Goal: Information Seeking & Learning: Learn about a topic

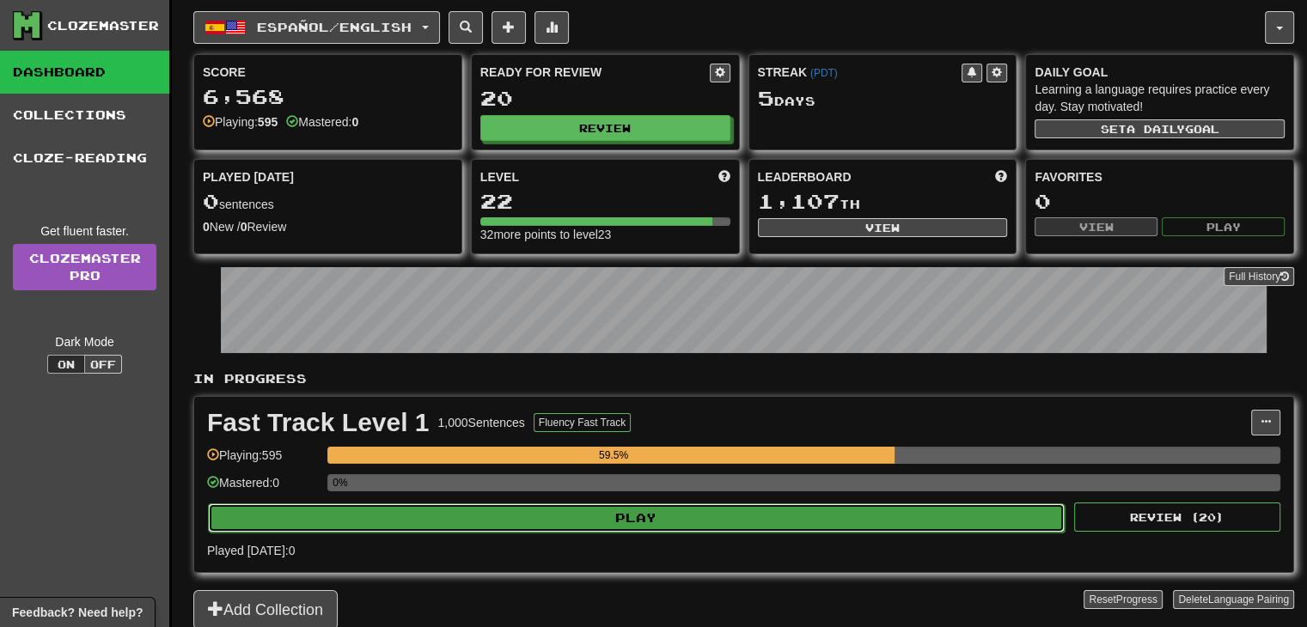
click at [643, 516] on button "Play" at bounding box center [636, 518] width 857 height 29
select select "**"
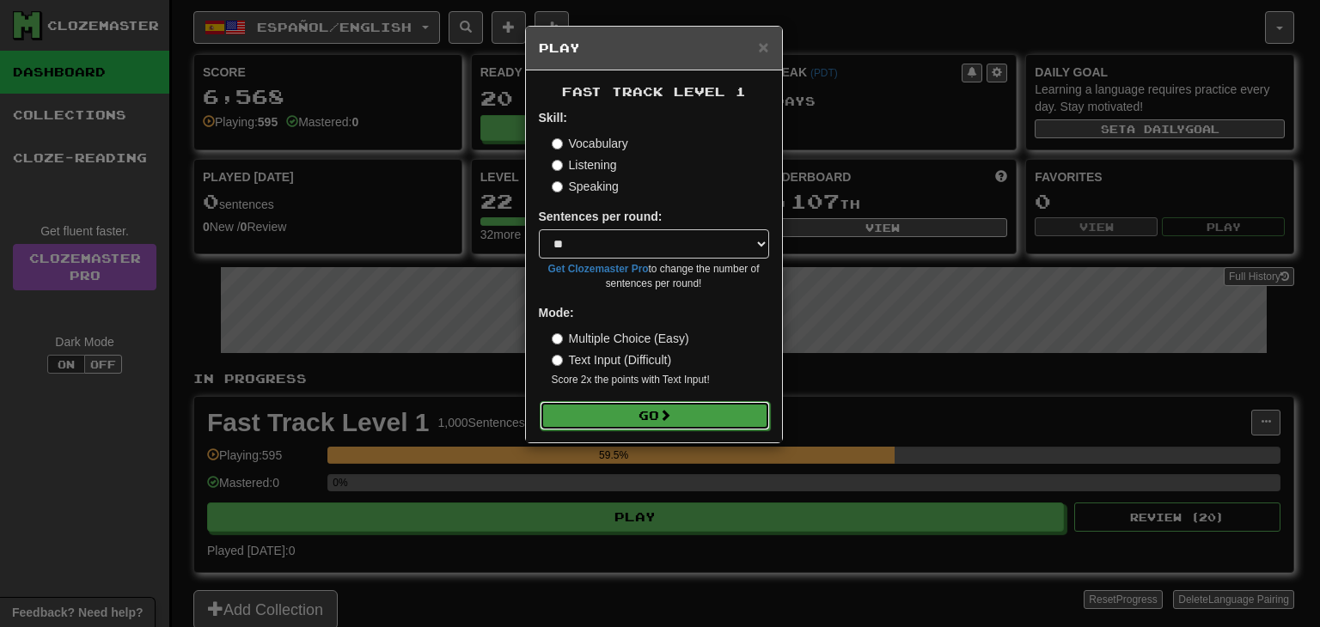
click at [669, 413] on span at bounding box center [665, 415] width 12 height 12
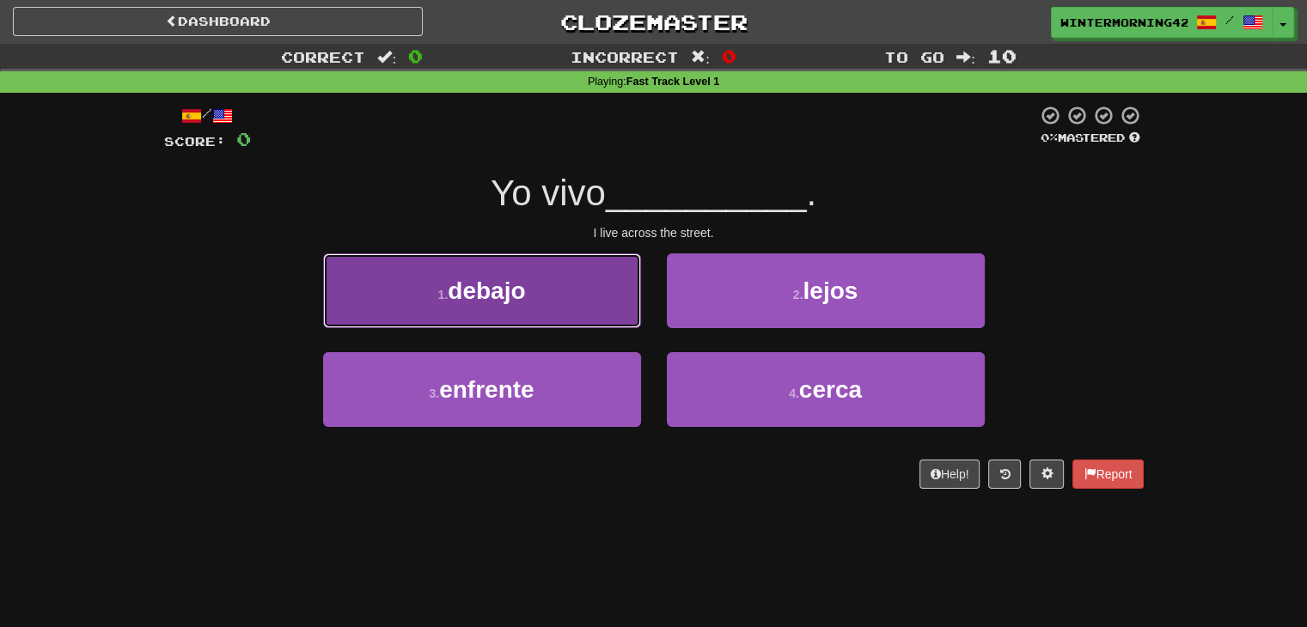
click at [581, 308] on button "1 . debajo" at bounding box center [482, 291] width 318 height 75
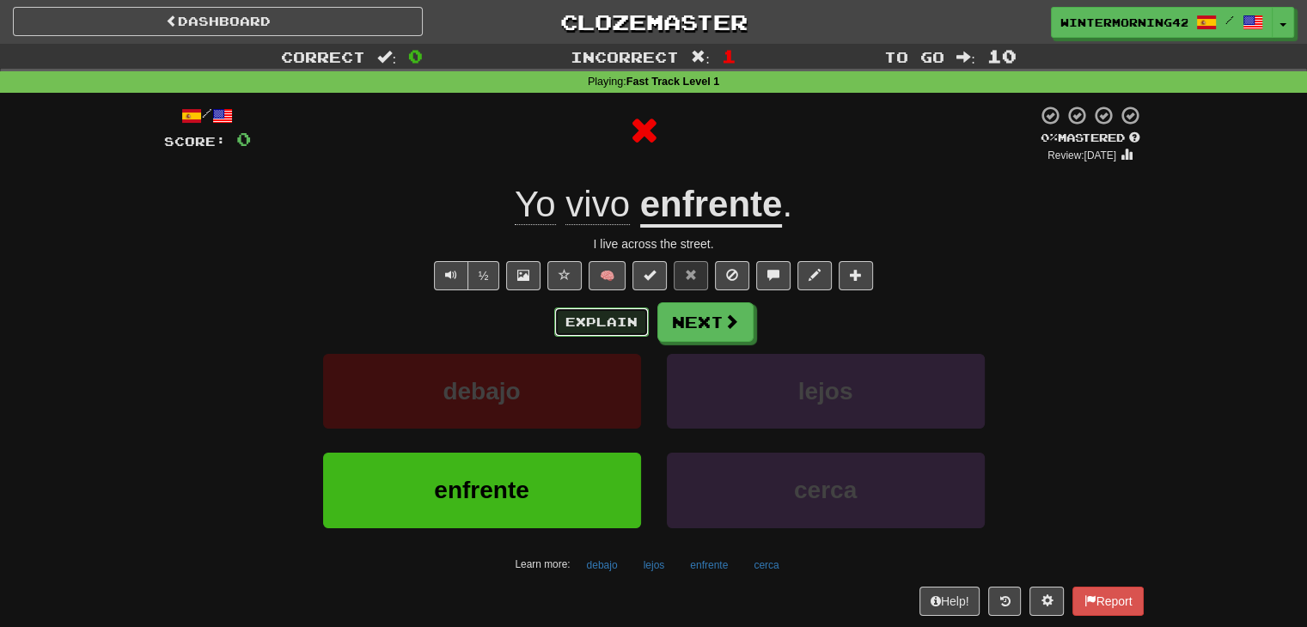
click at [626, 320] on button "Explain" at bounding box center [601, 322] width 95 height 29
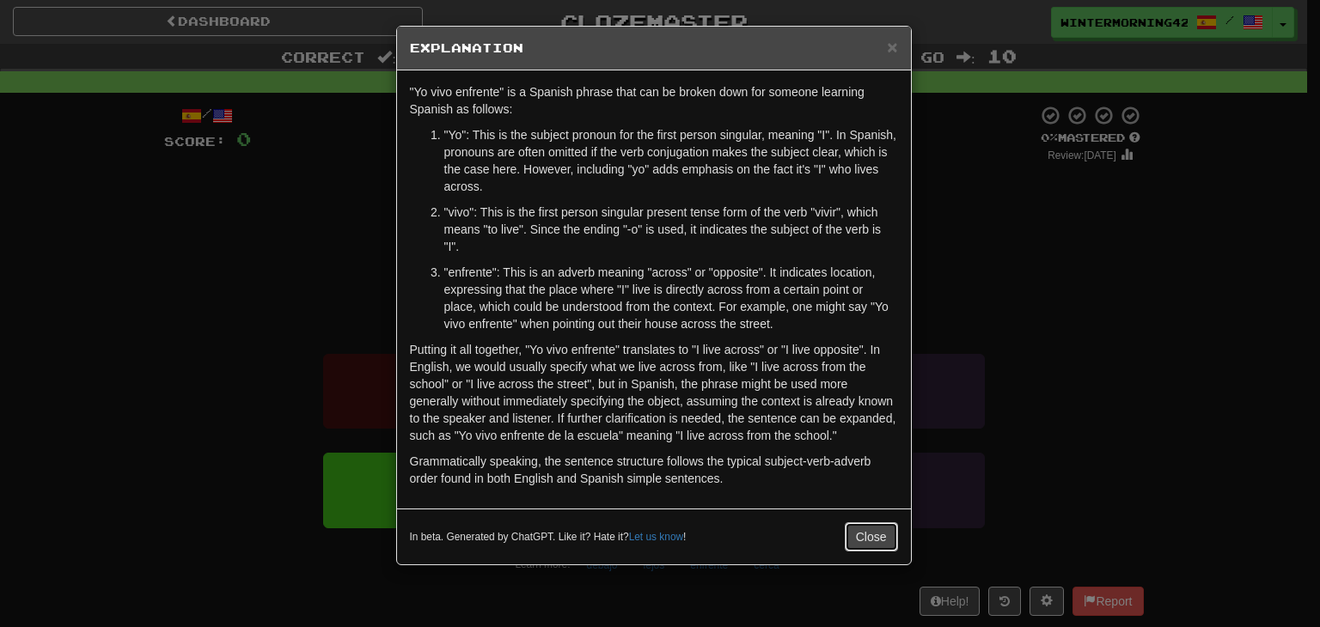
click at [871, 539] on button "Close" at bounding box center [871, 536] width 53 height 29
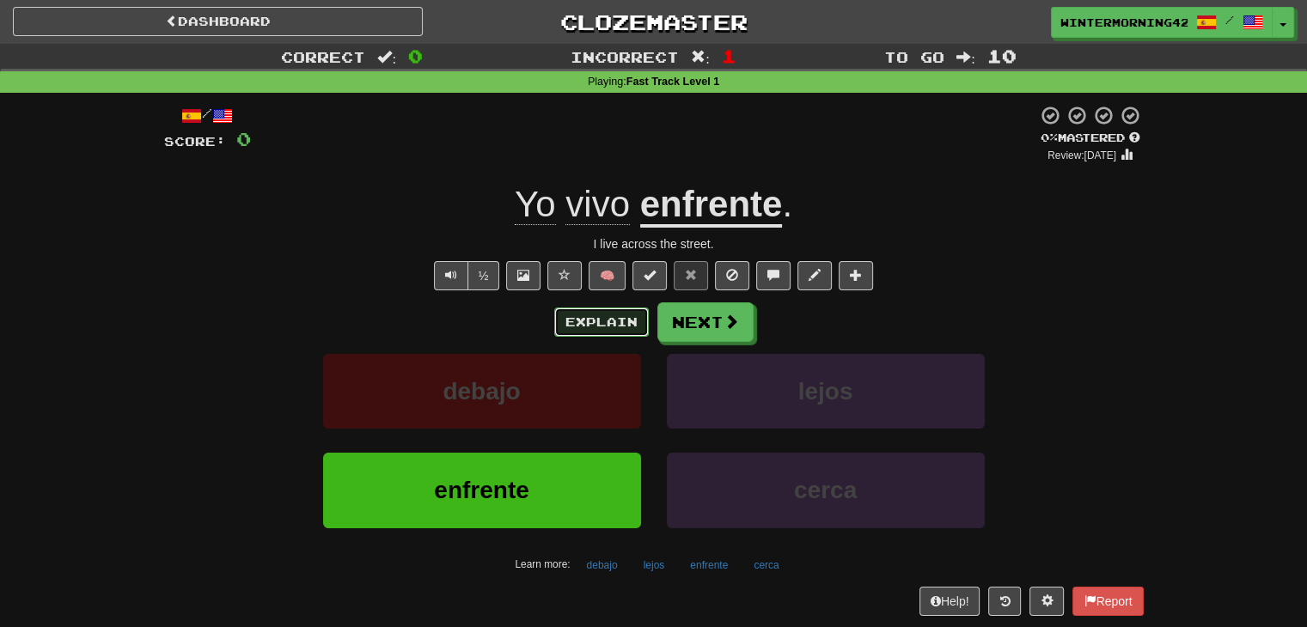
click at [621, 312] on button "Explain" at bounding box center [601, 322] width 95 height 29
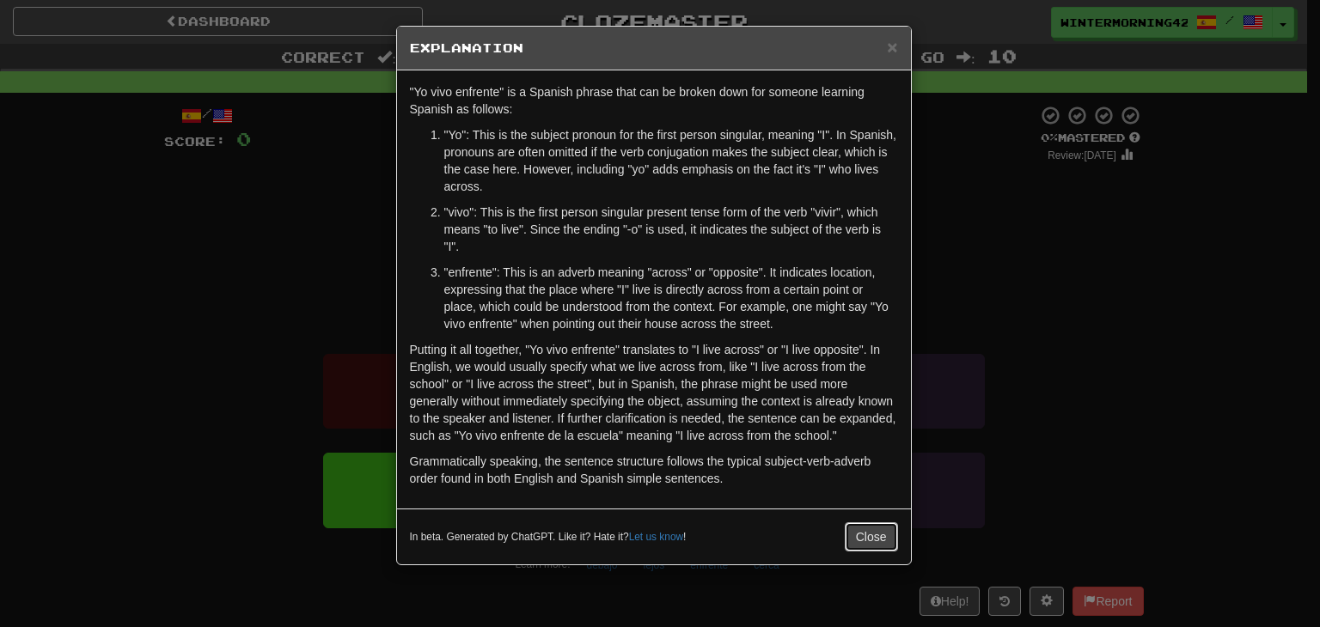
click at [862, 527] on button "Close" at bounding box center [871, 536] width 53 height 29
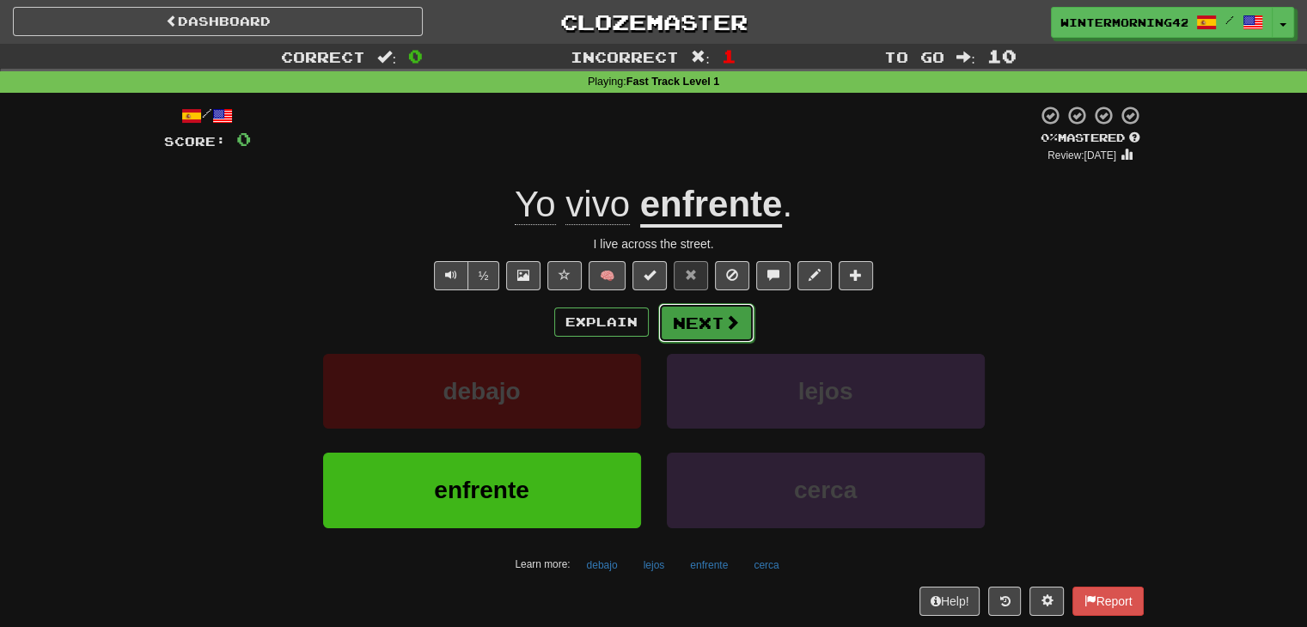
click at [700, 315] on button "Next" at bounding box center [706, 323] width 96 height 40
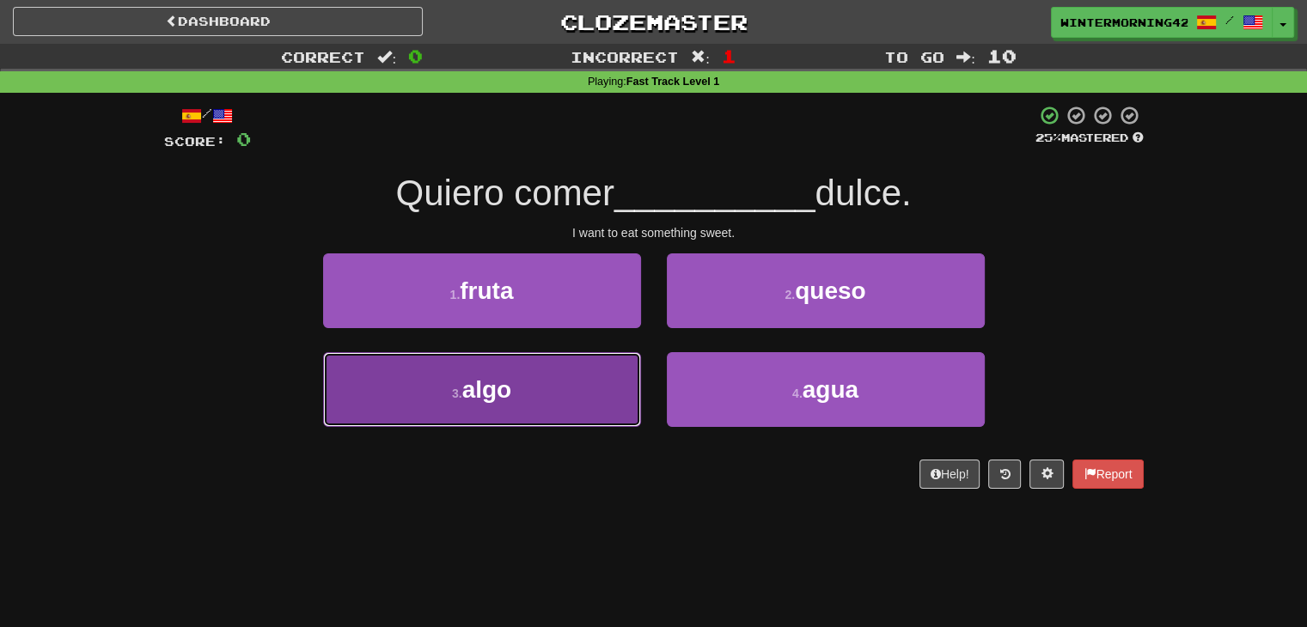
click at [612, 405] on button "3 . algo" at bounding box center [482, 389] width 318 height 75
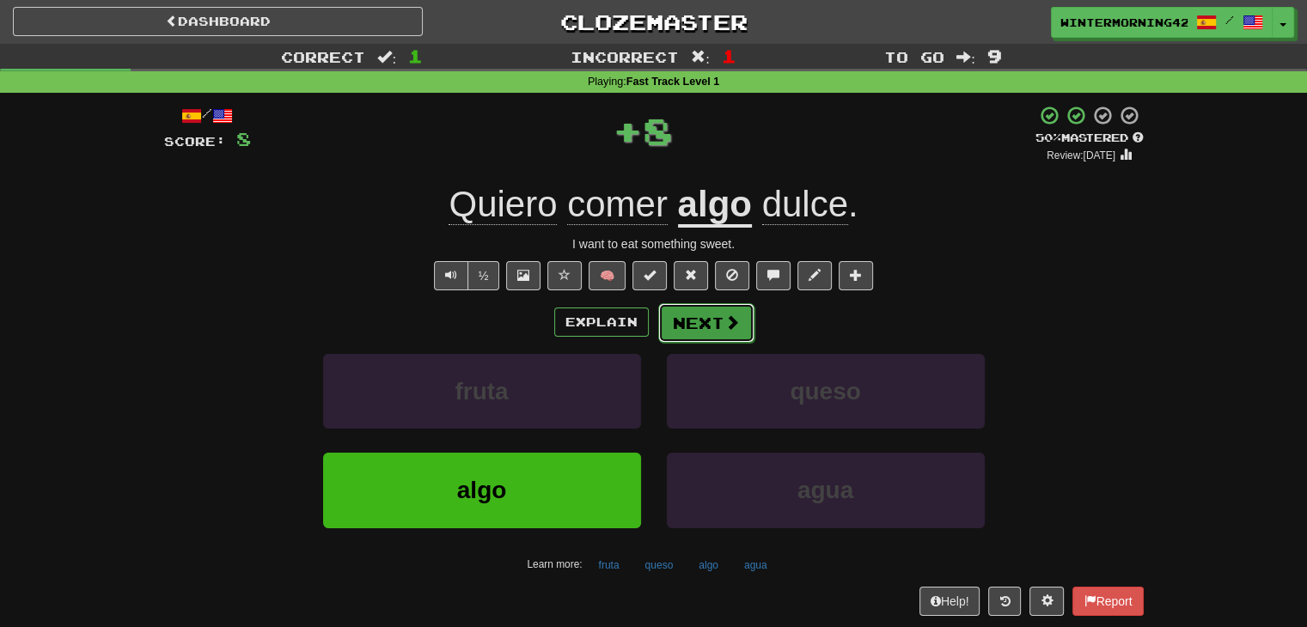
click at [718, 335] on button "Next" at bounding box center [706, 323] width 96 height 40
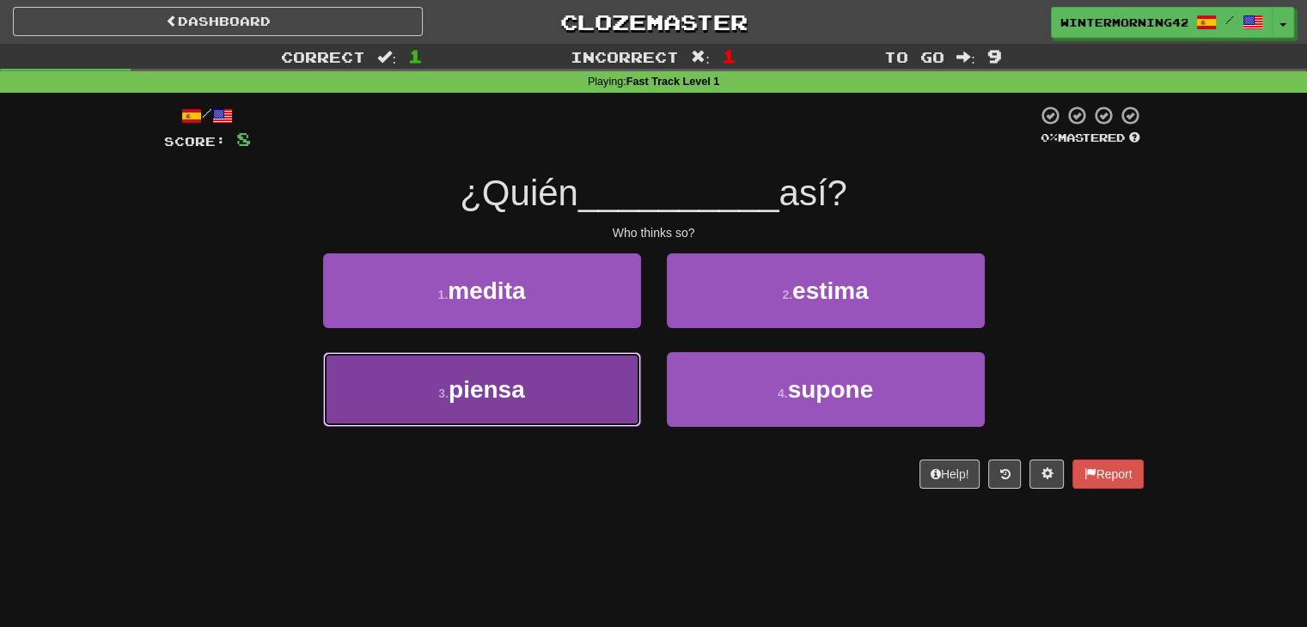
click at [602, 383] on button "3 . piensa" at bounding box center [482, 389] width 318 height 75
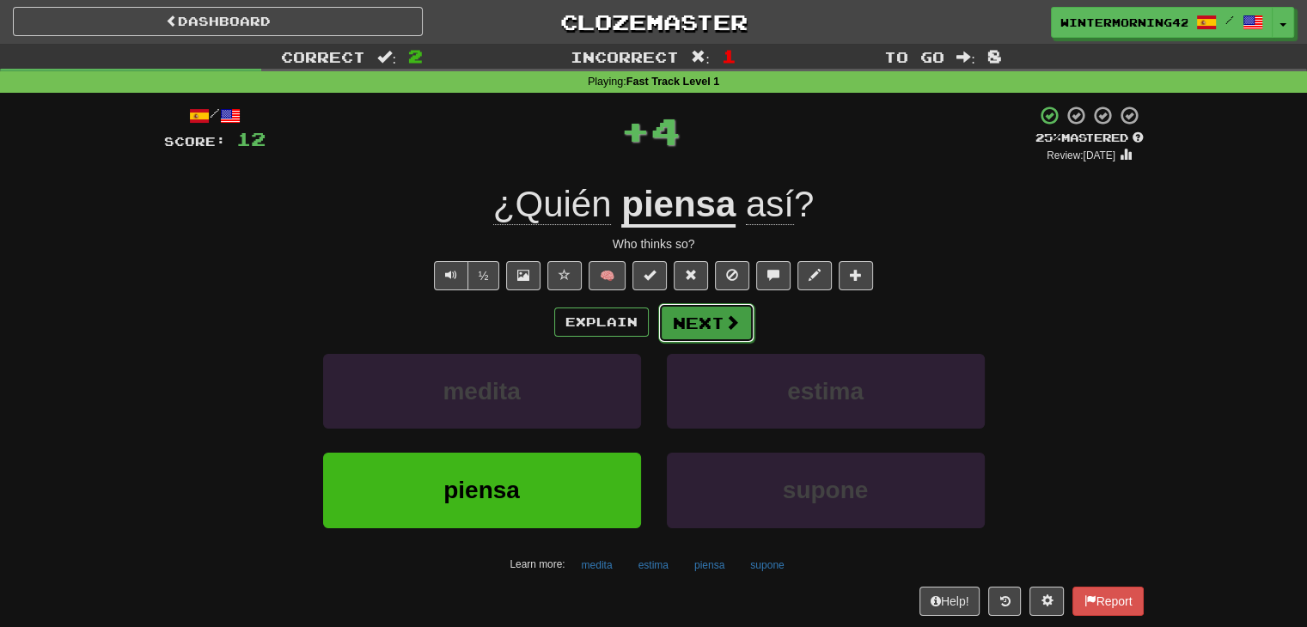
click at [731, 318] on span at bounding box center [731, 322] width 15 height 15
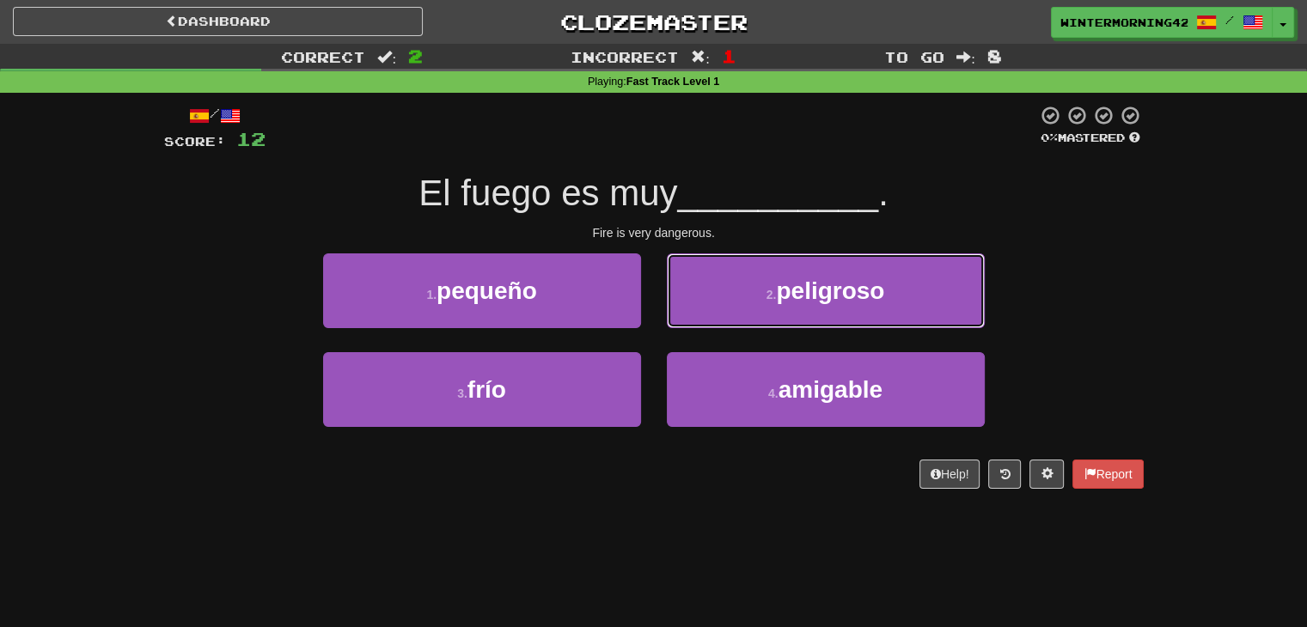
click at [731, 318] on button "2 . peligroso" at bounding box center [826, 291] width 318 height 75
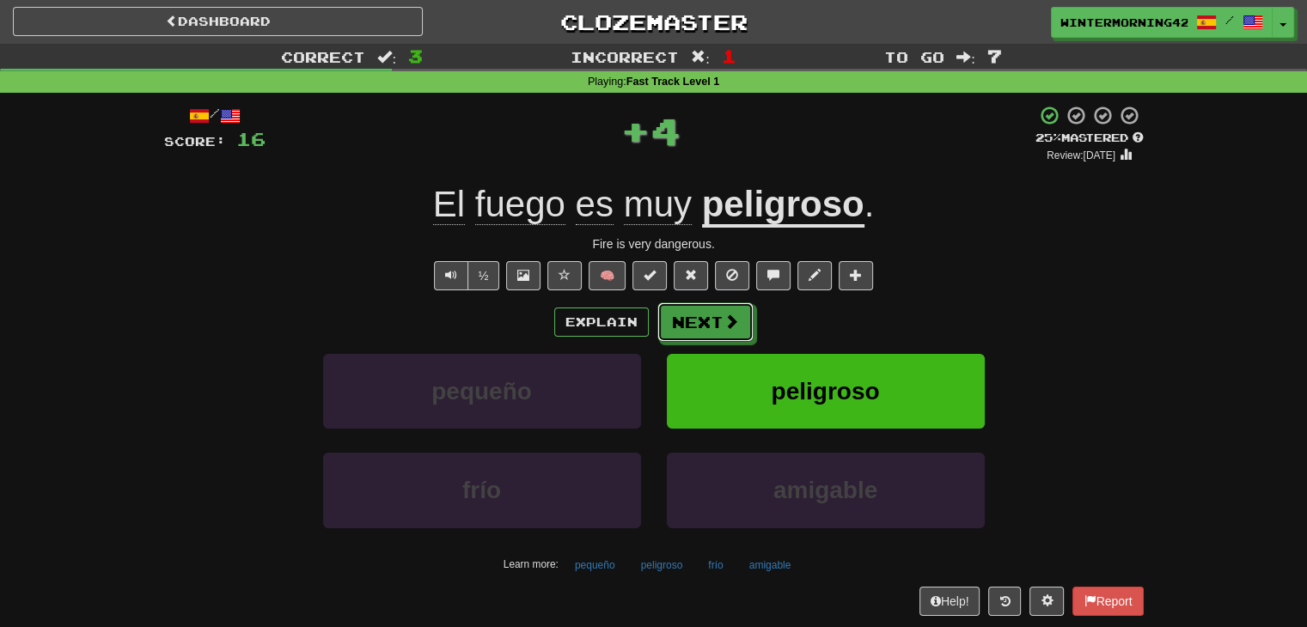
click at [731, 318] on span at bounding box center [731, 321] width 15 height 15
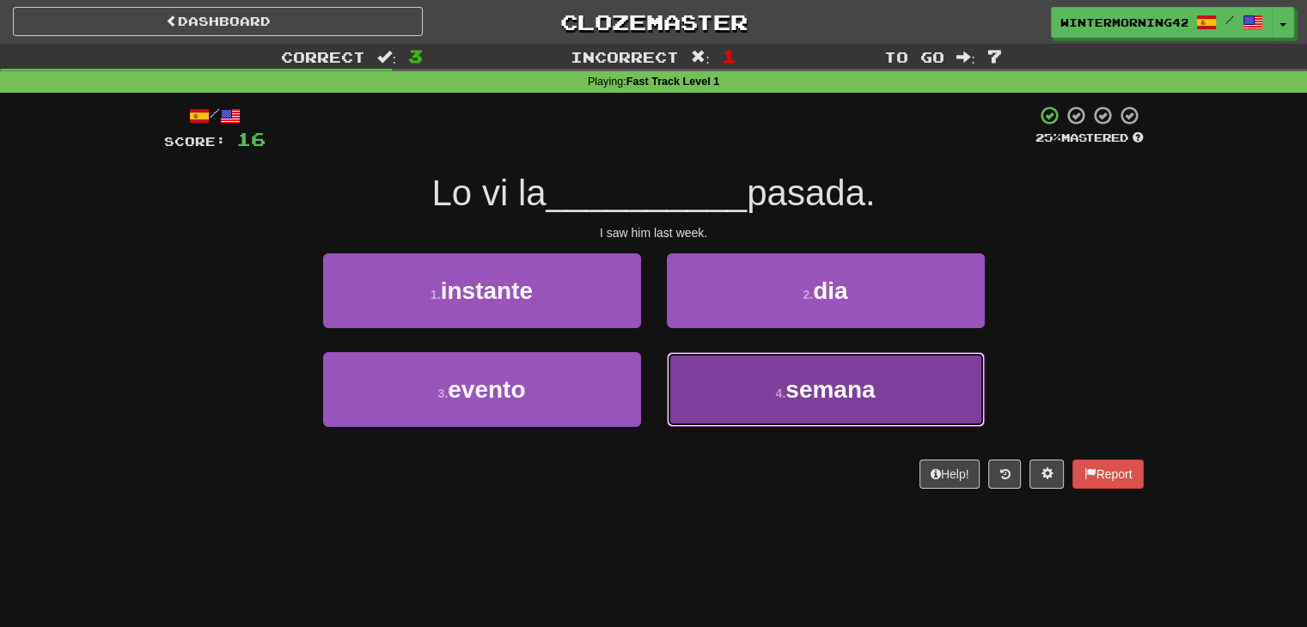
click at [749, 400] on button "4 . semana" at bounding box center [826, 389] width 318 height 75
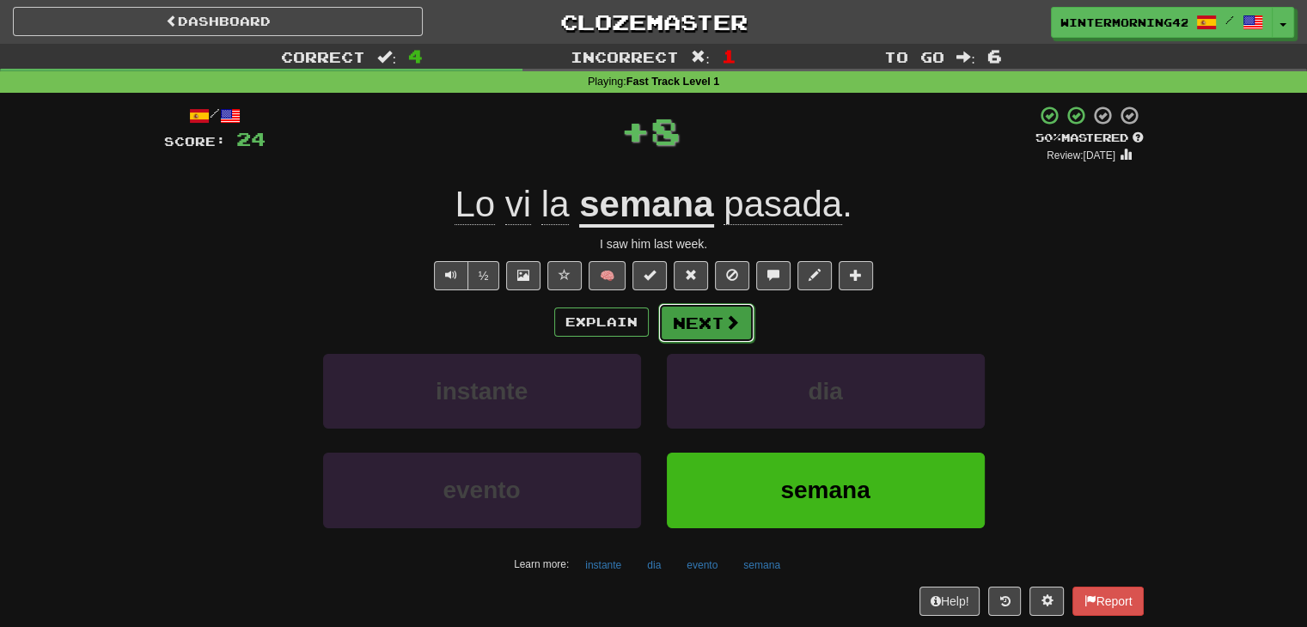
click at [708, 318] on button "Next" at bounding box center [706, 323] width 96 height 40
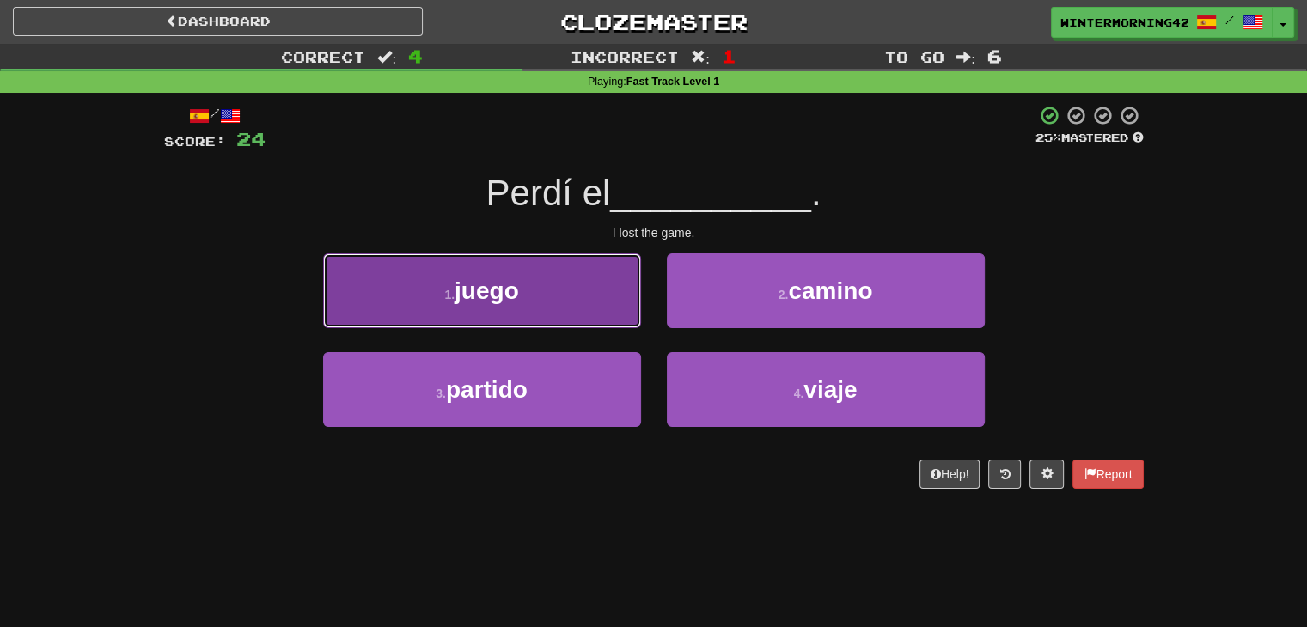
click at [577, 259] on button "1 . juego" at bounding box center [482, 291] width 318 height 75
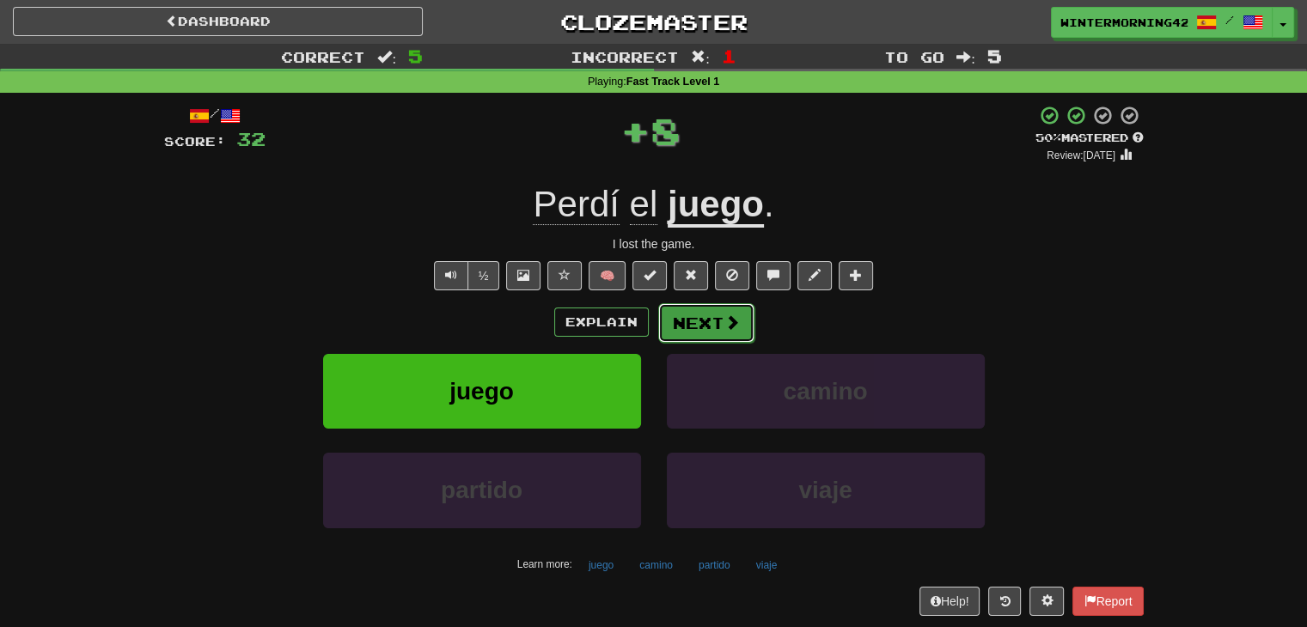
click at [705, 307] on button "Next" at bounding box center [706, 323] width 96 height 40
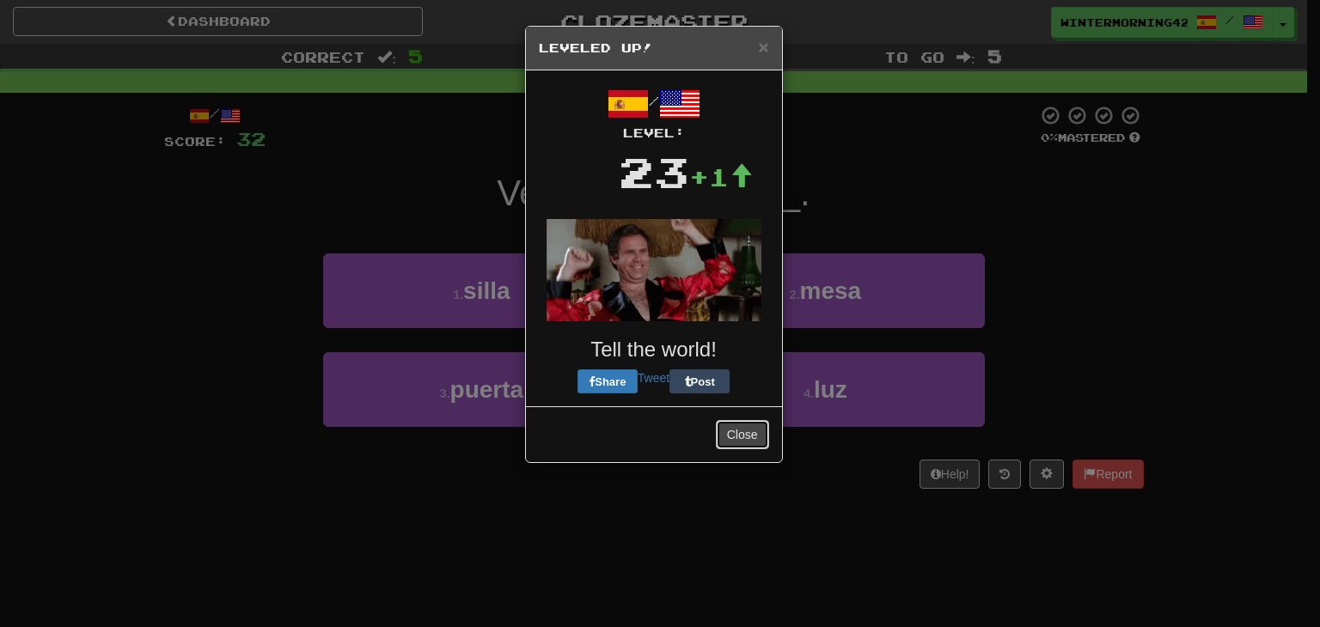
click at [742, 427] on button "Close" at bounding box center [742, 434] width 53 height 29
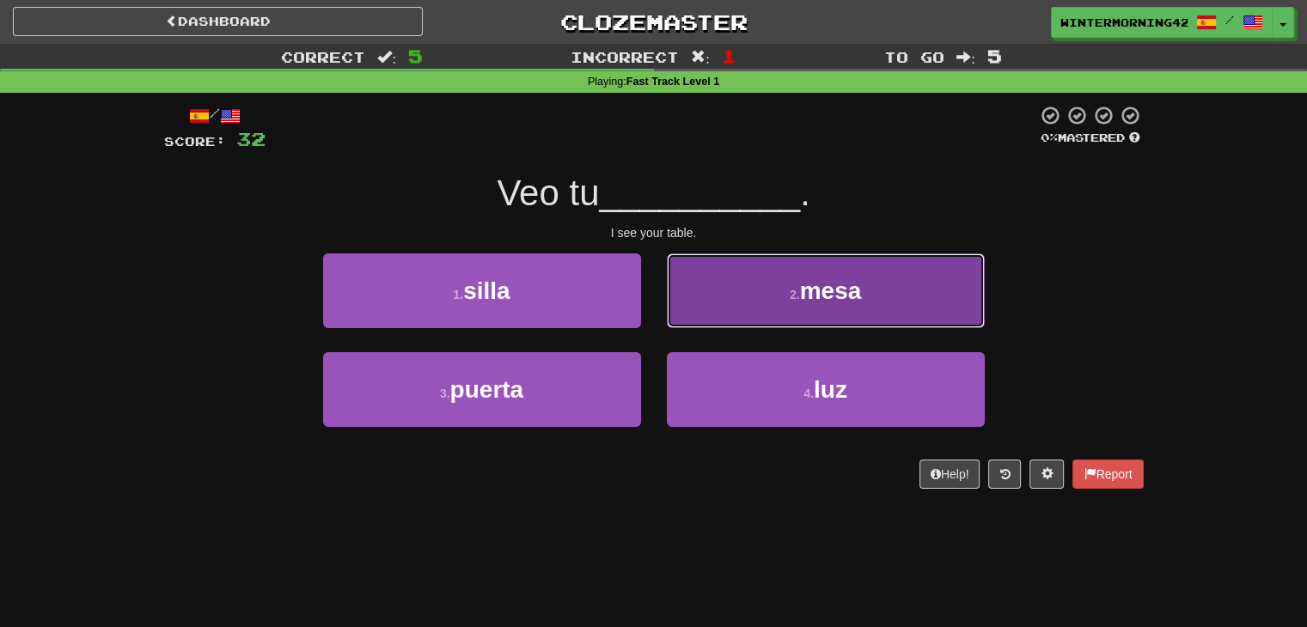
click at [761, 318] on button "2 . [GEOGRAPHIC_DATA]" at bounding box center [826, 291] width 318 height 75
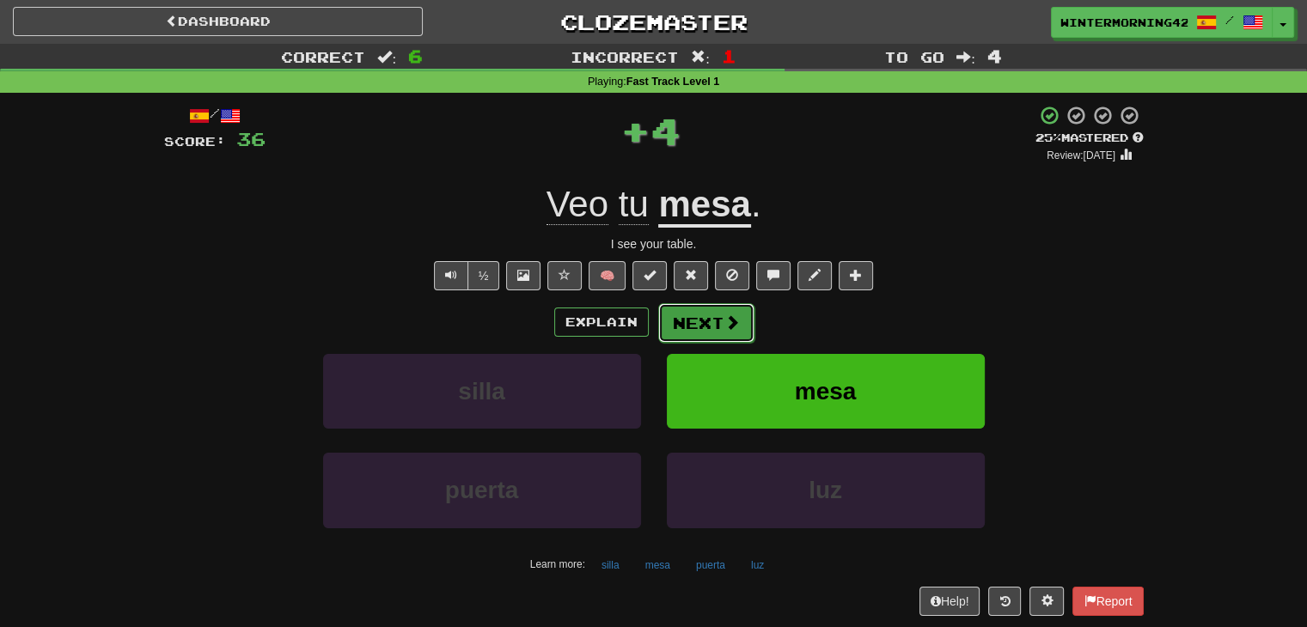
click at [735, 335] on button "Next" at bounding box center [706, 323] width 96 height 40
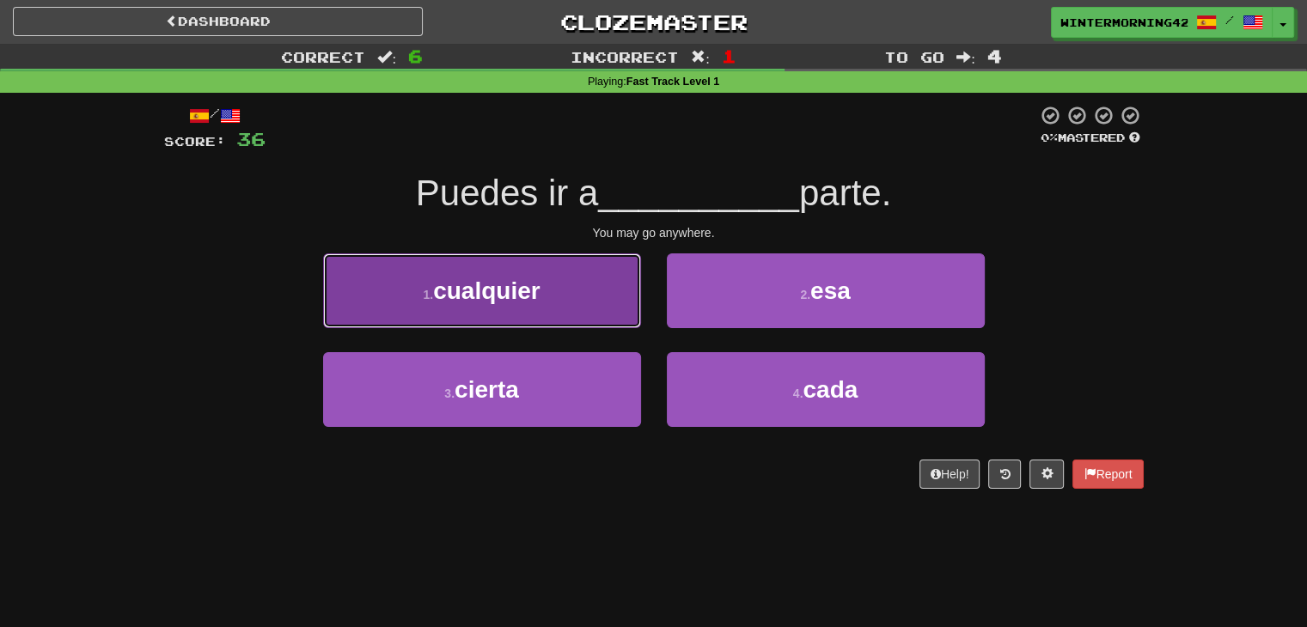
click at [525, 280] on span "cualquier" at bounding box center [486, 291] width 107 height 27
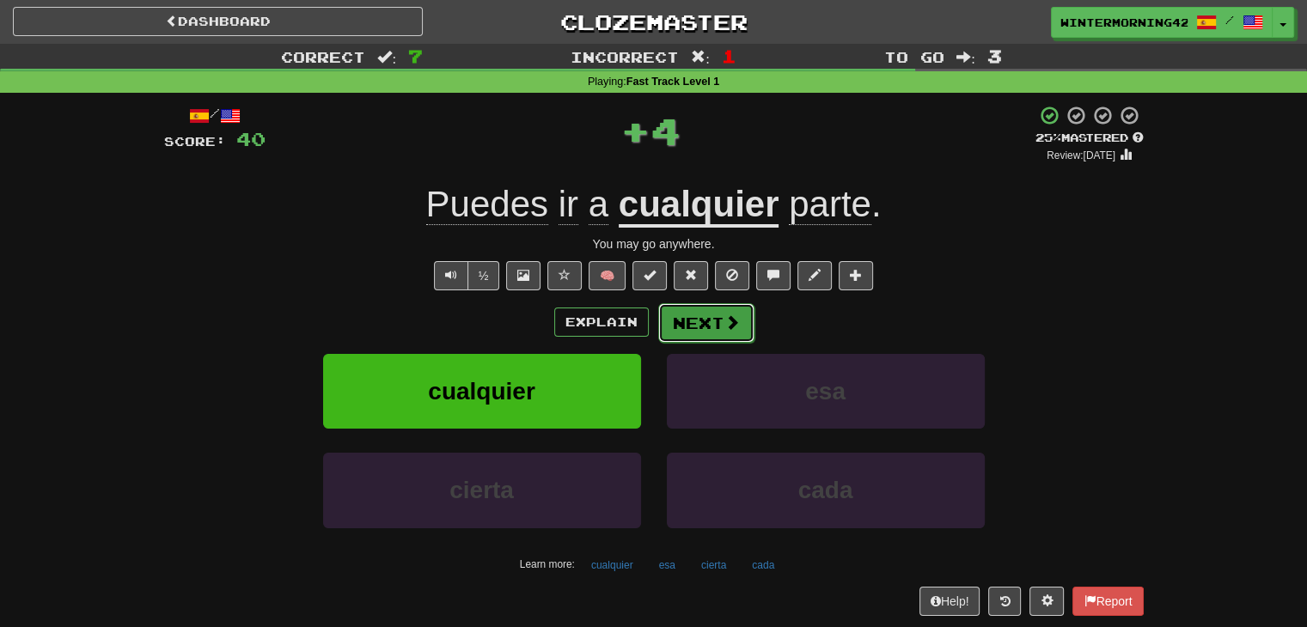
click at [724, 333] on button "Next" at bounding box center [706, 323] width 96 height 40
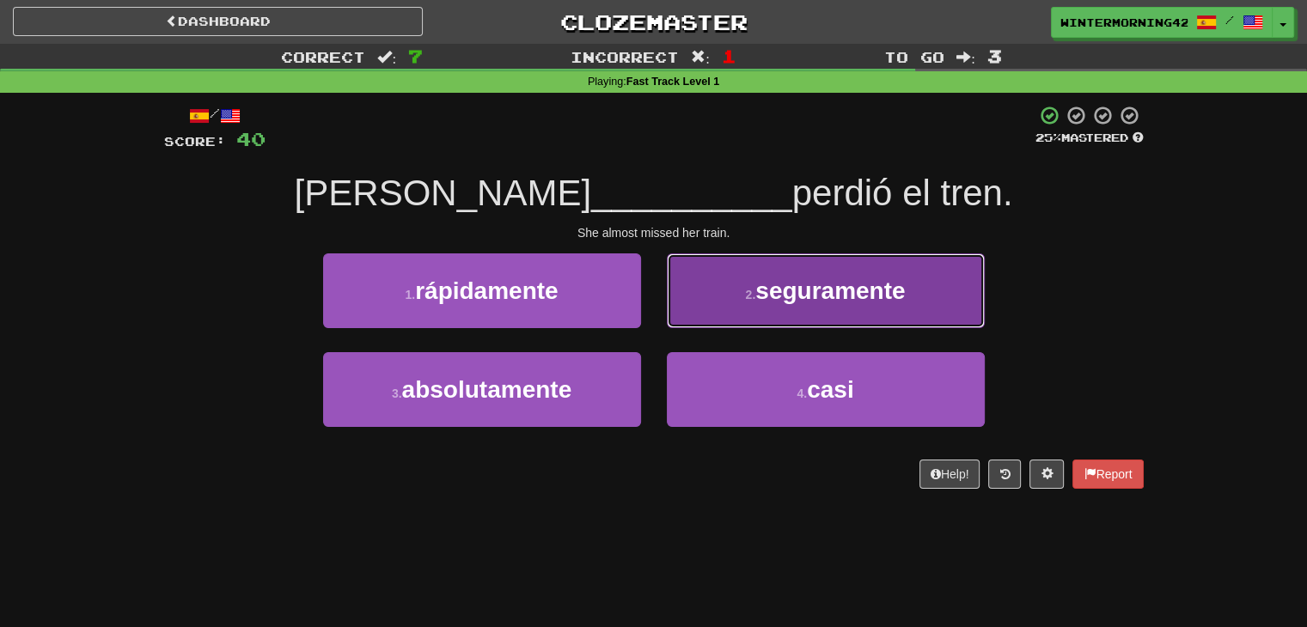
click at [759, 297] on span "seguramente" at bounding box center [830, 291] width 150 height 27
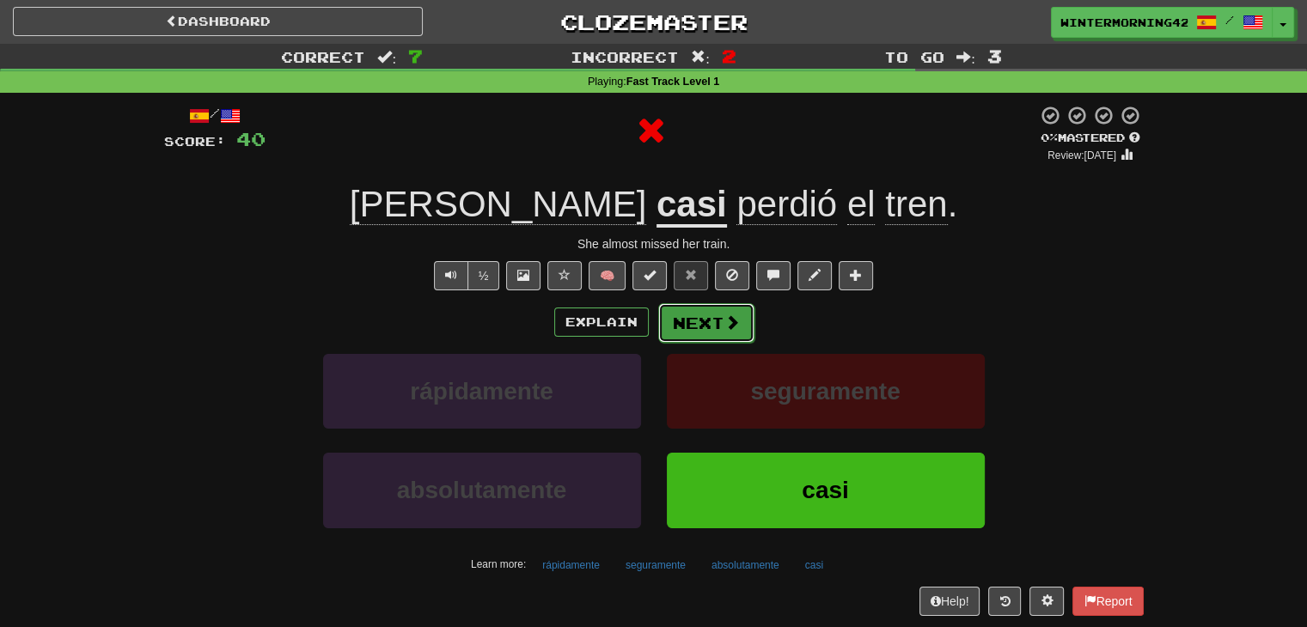
click at [706, 321] on button "Next" at bounding box center [706, 323] width 96 height 40
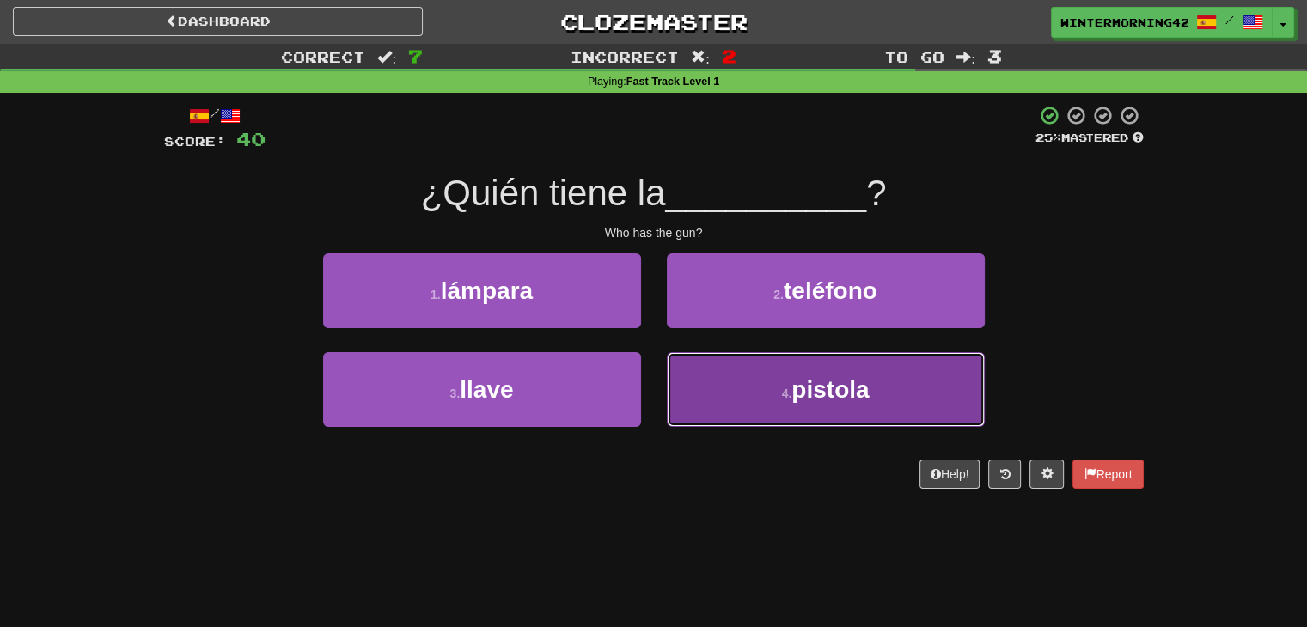
click at [726, 362] on button "4 . pistola" at bounding box center [826, 389] width 318 height 75
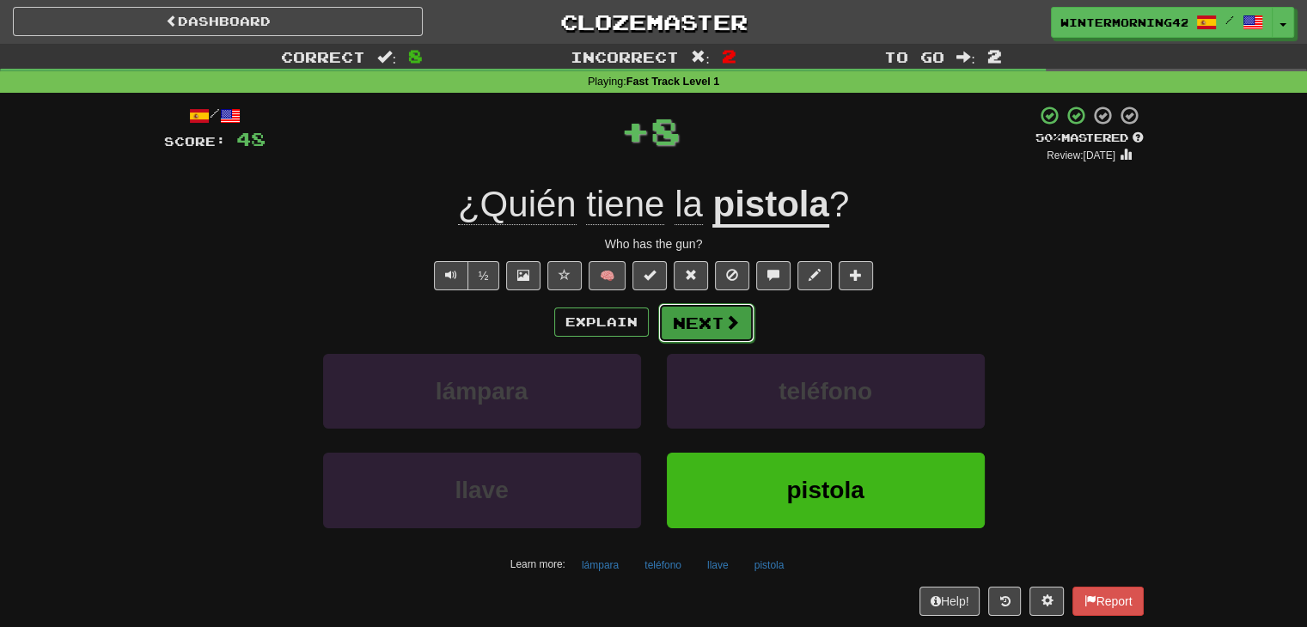
click at [685, 308] on button "Next" at bounding box center [706, 323] width 96 height 40
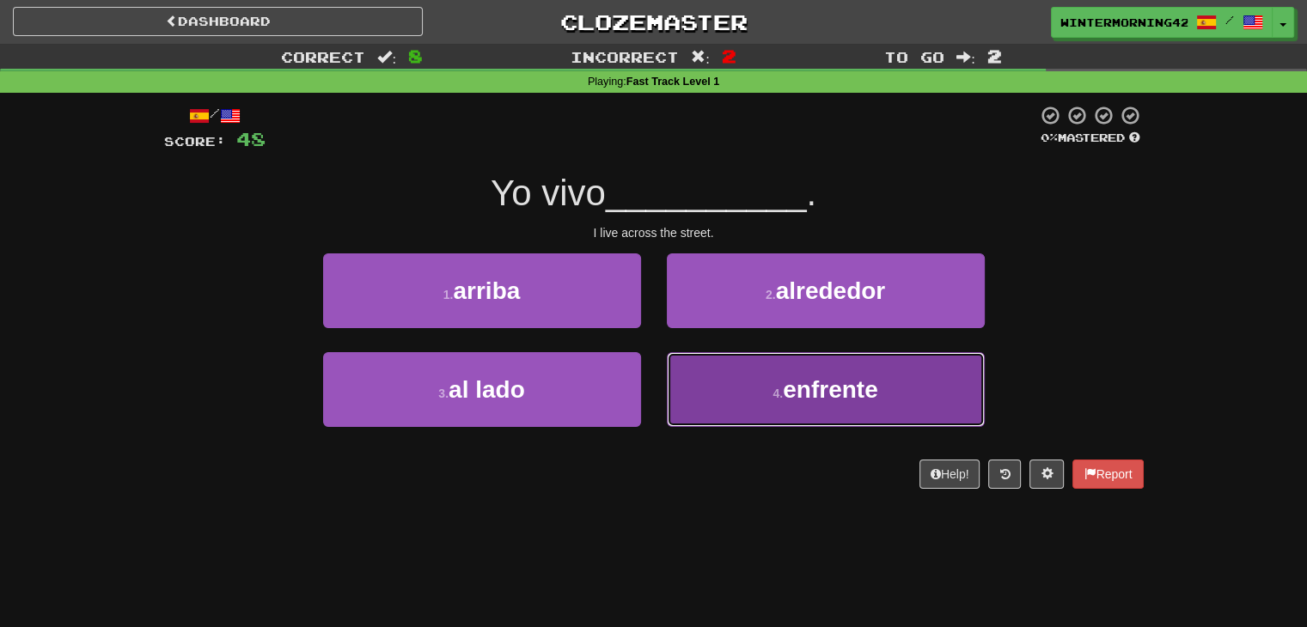
click at [755, 379] on button "4 . enfrente" at bounding box center [826, 389] width 318 height 75
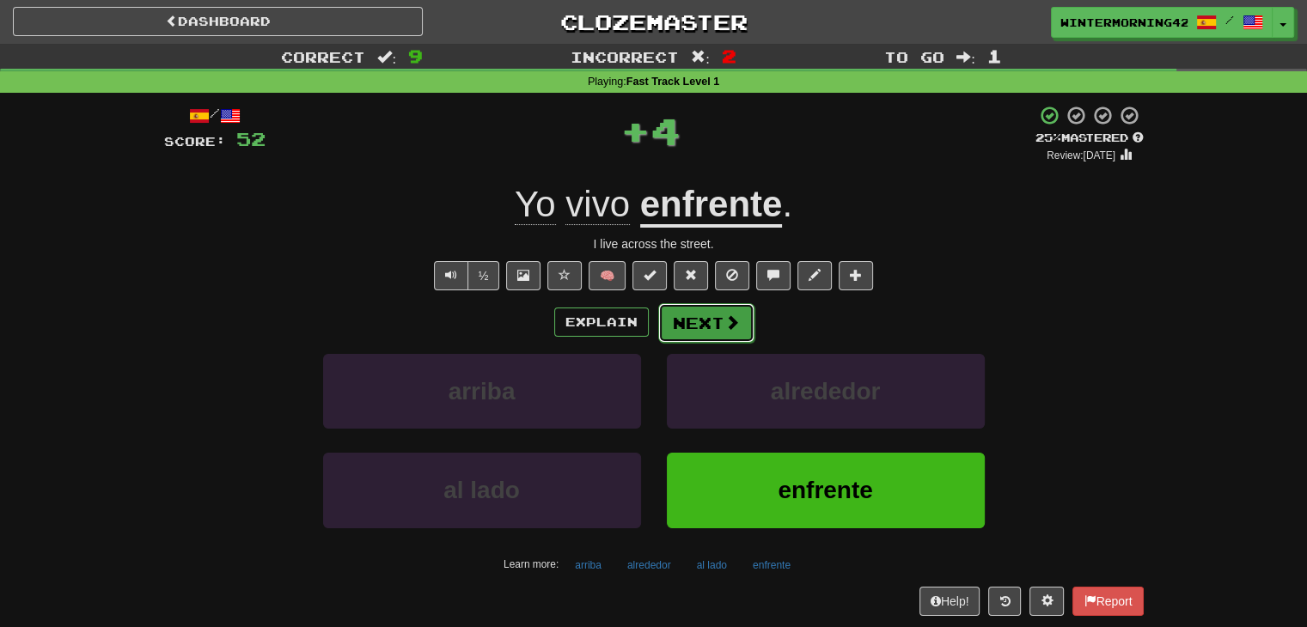
click at [712, 320] on button "Next" at bounding box center [706, 323] width 96 height 40
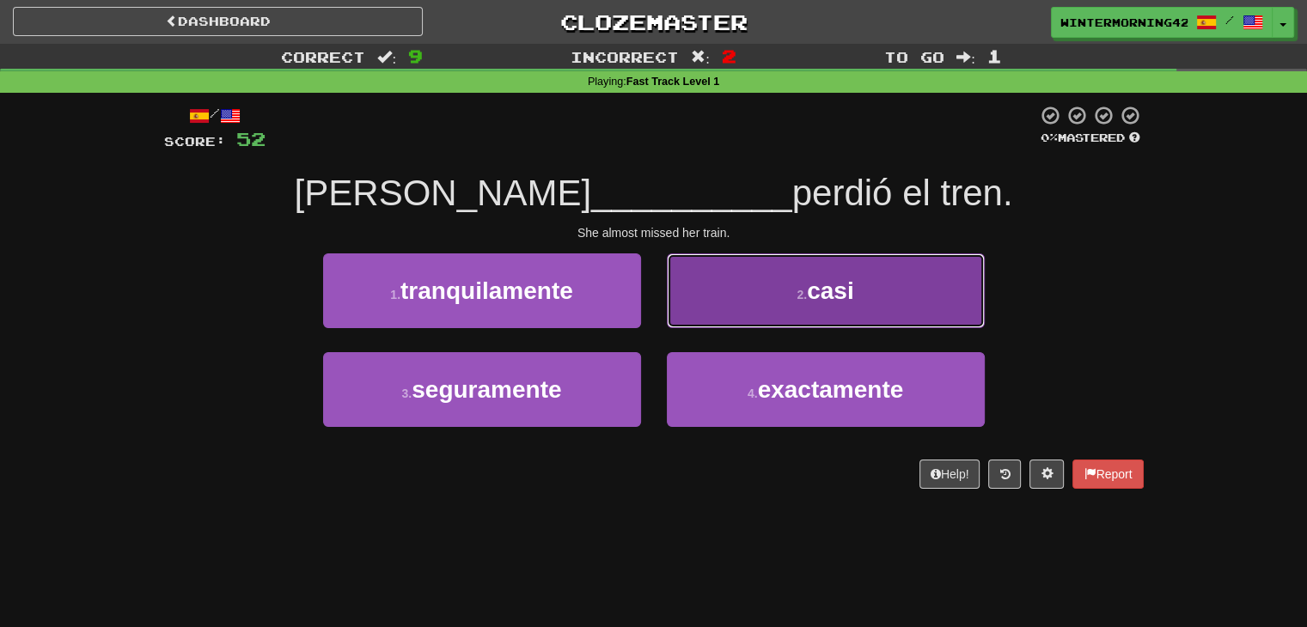
click at [739, 310] on button "2 . casi" at bounding box center [826, 291] width 318 height 75
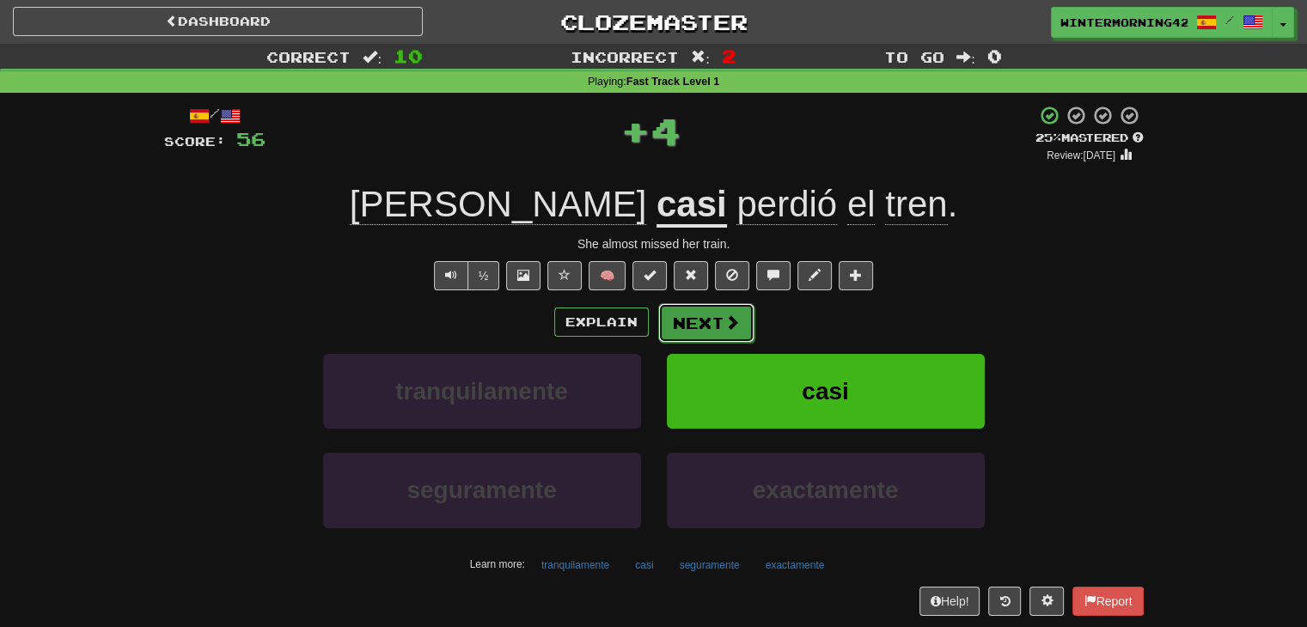
click at [725, 327] on span at bounding box center [731, 322] width 15 height 15
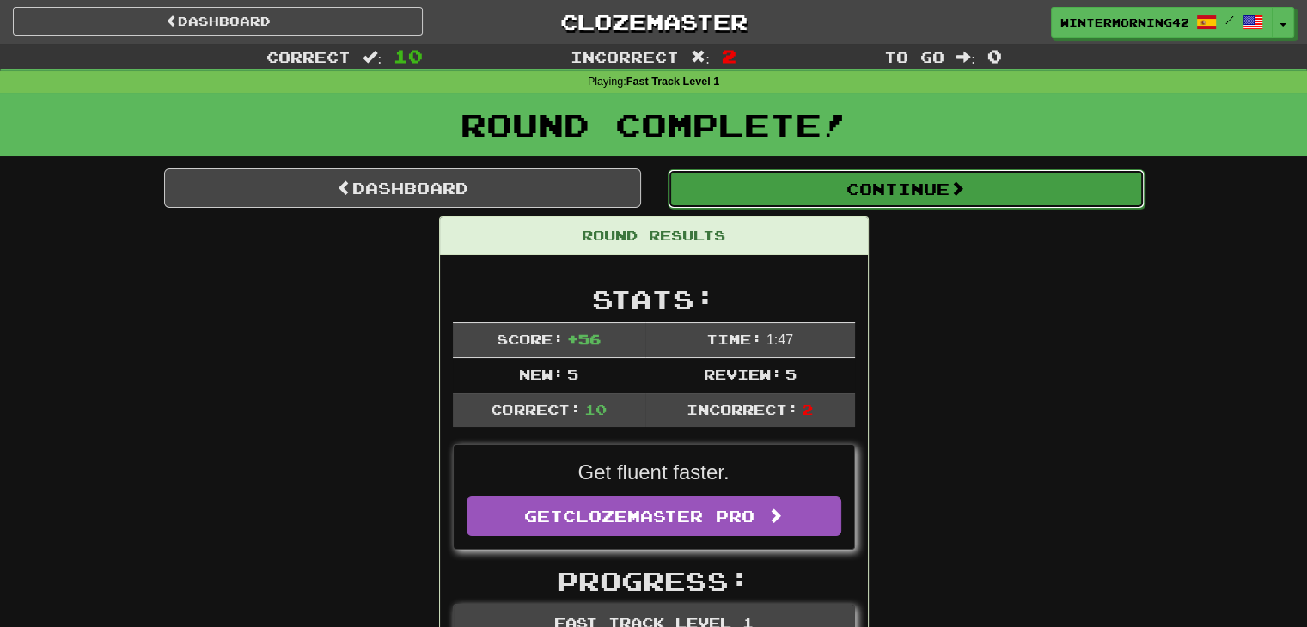
click at [815, 197] on button "Continue" at bounding box center [906, 189] width 477 height 40
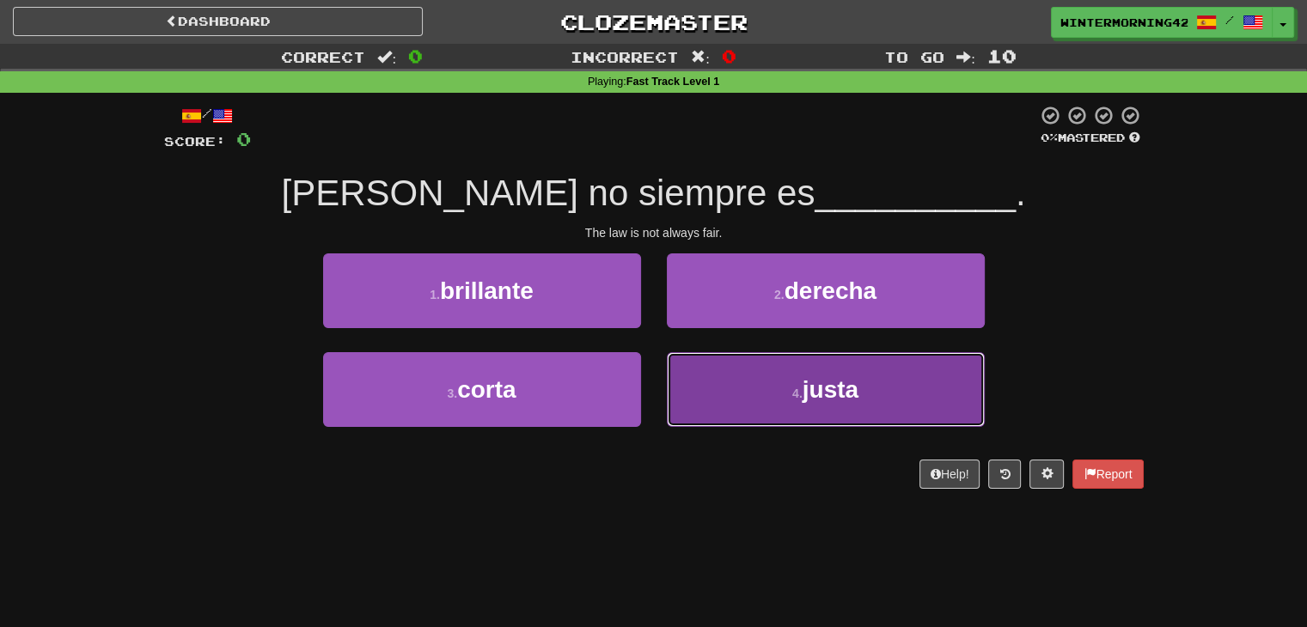
click at [779, 398] on button "4 . justa" at bounding box center [826, 389] width 318 height 75
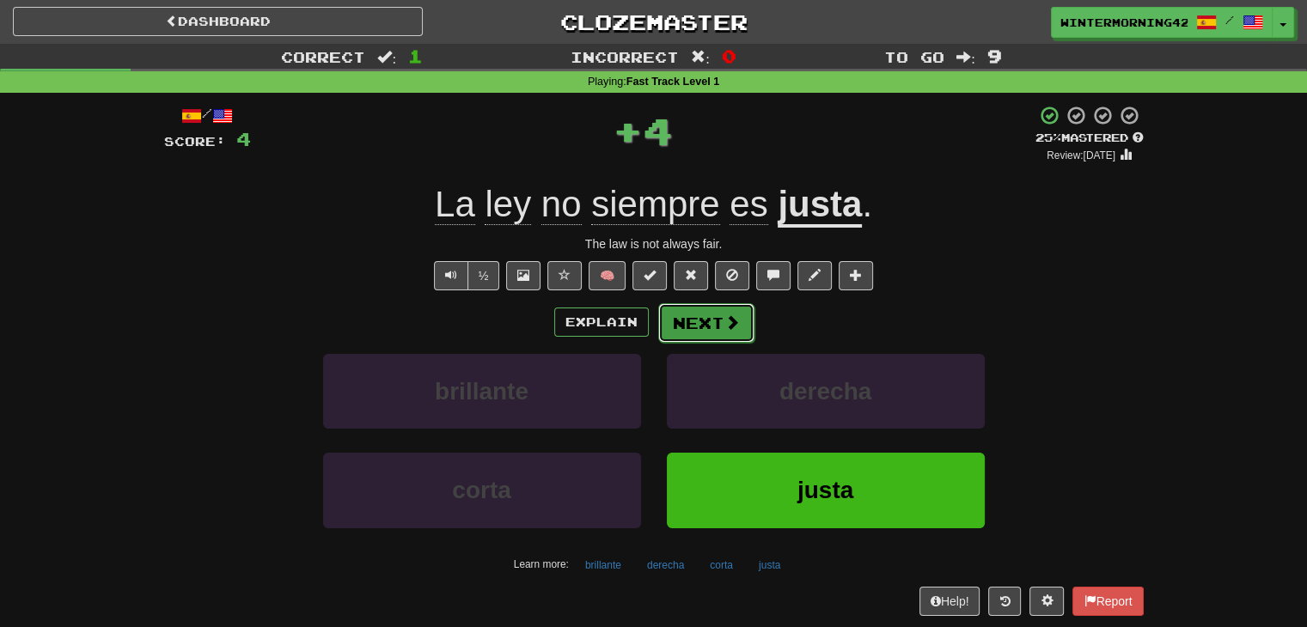
click at [714, 336] on button "Next" at bounding box center [706, 323] width 96 height 40
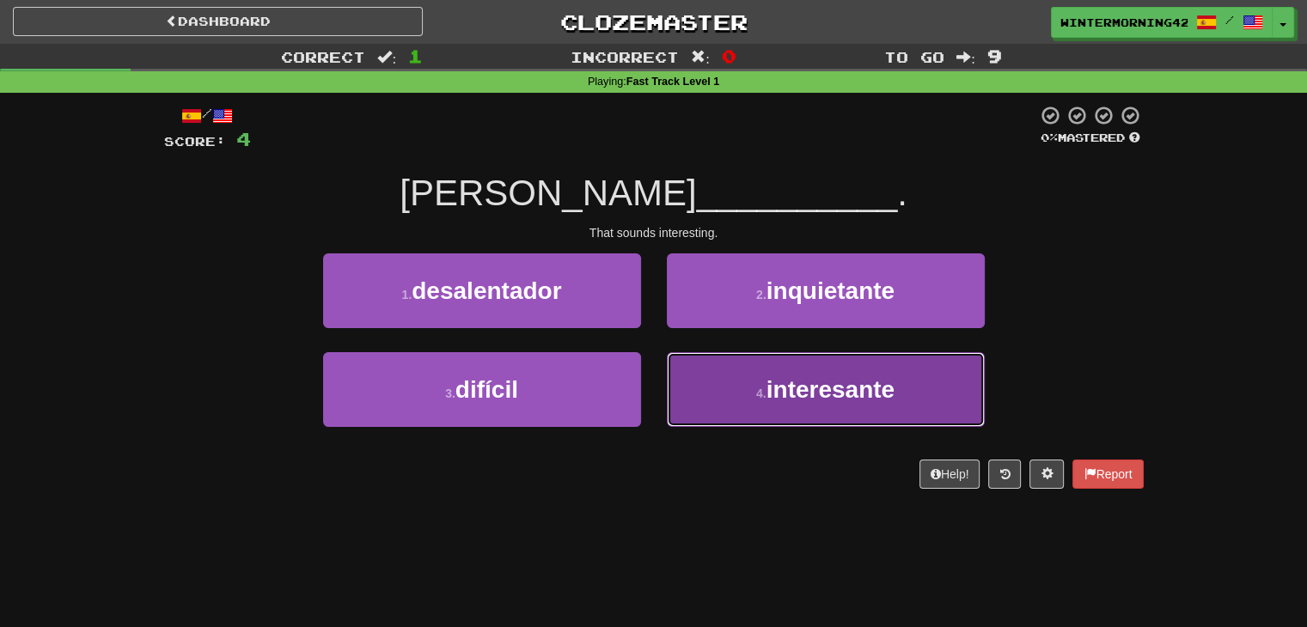
click at [765, 410] on button "4 . interesante" at bounding box center [826, 389] width 318 height 75
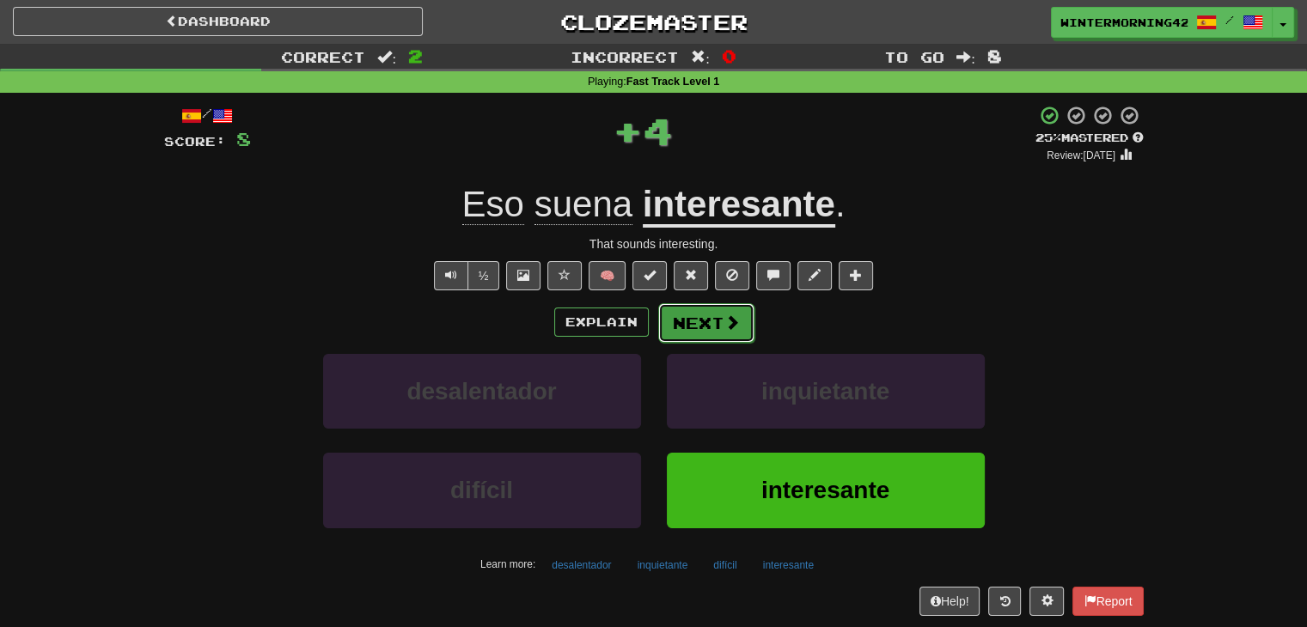
click at [698, 329] on button "Next" at bounding box center [706, 323] width 96 height 40
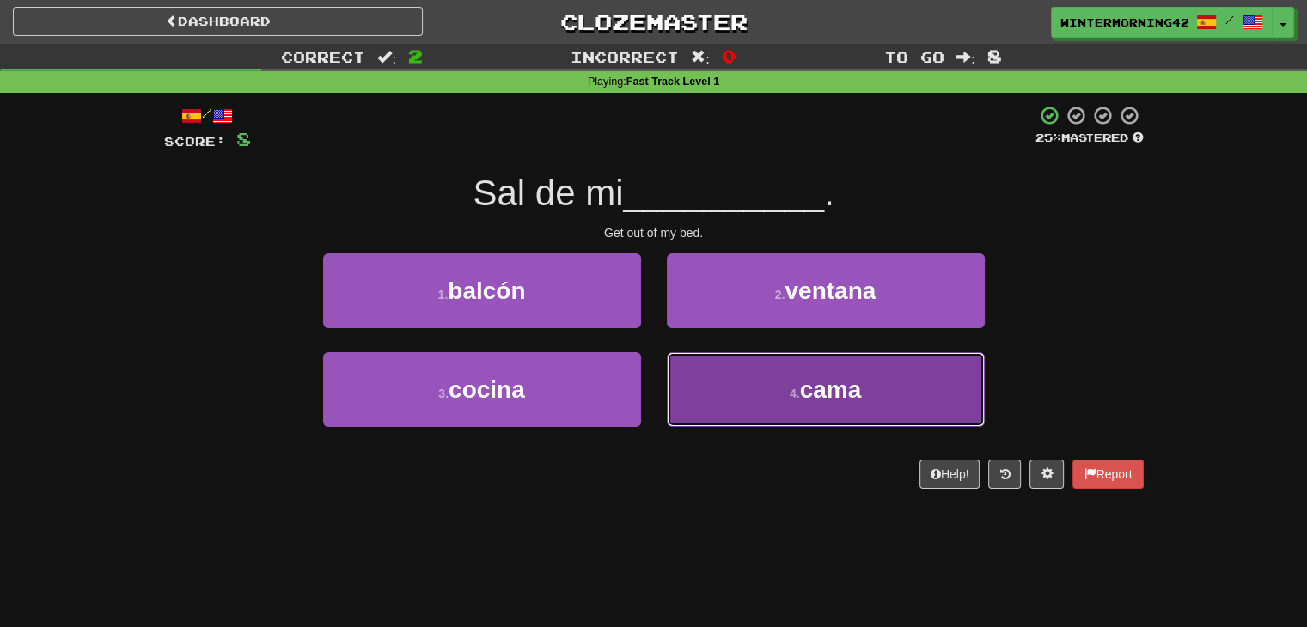
click at [709, 386] on button "4 . cama" at bounding box center [826, 389] width 318 height 75
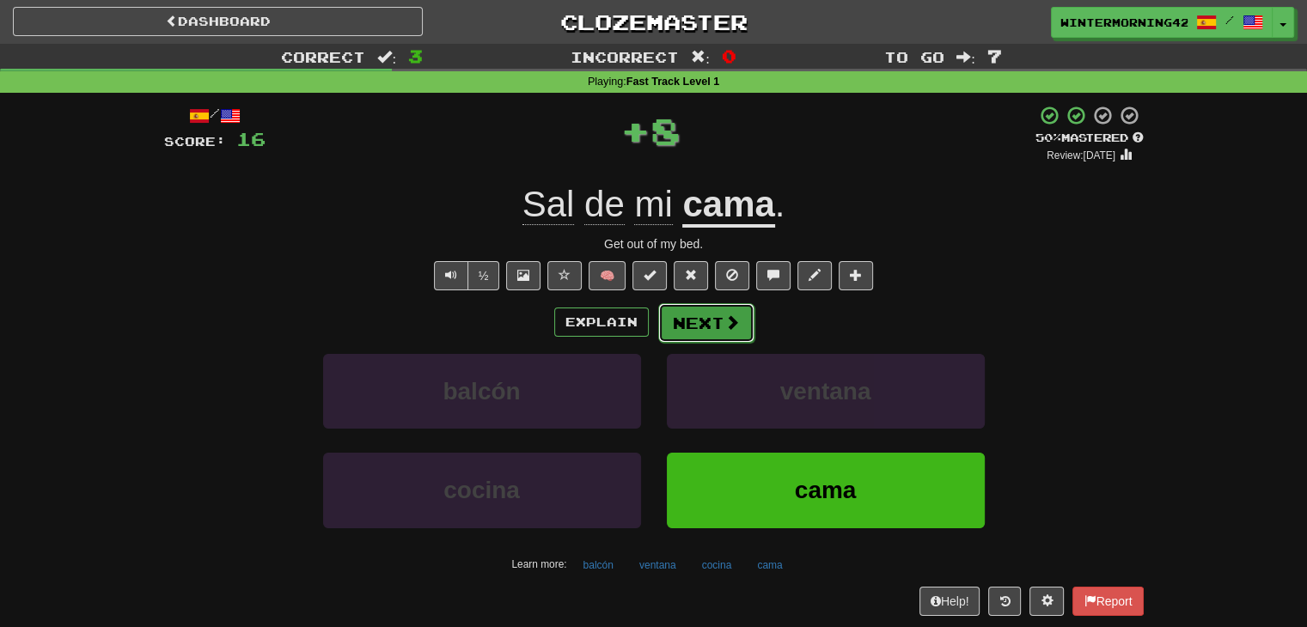
click at [708, 329] on button "Next" at bounding box center [706, 323] width 96 height 40
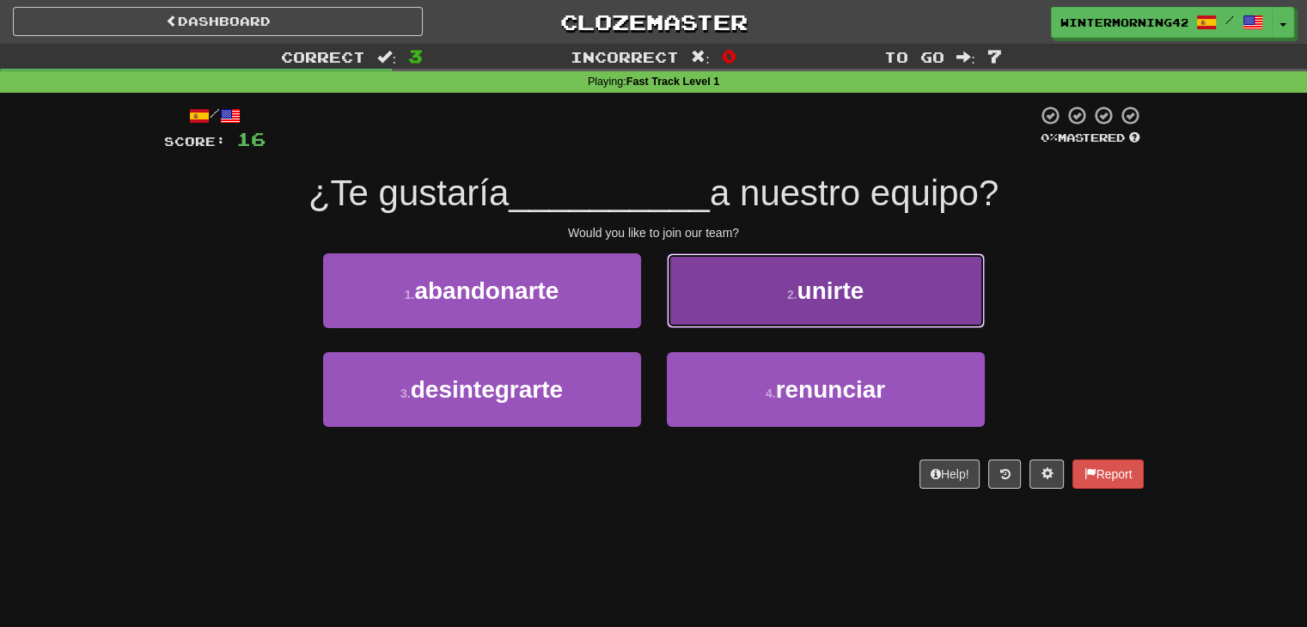
click at [729, 300] on button "2 . unirte" at bounding box center [826, 291] width 318 height 75
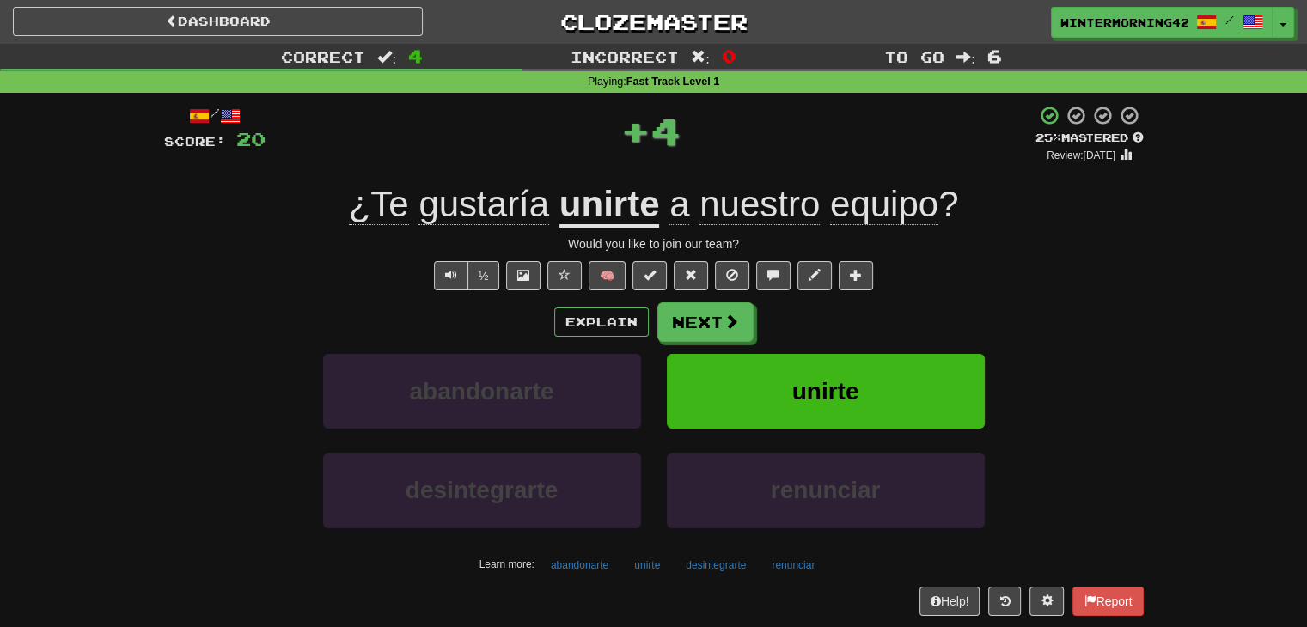
click at [729, 300] on div "/ Score: 20 + 4 25 % Mastered Review: [DATE] ¿Te gustaría unirte a nuestro equi…" at bounding box center [654, 360] width 980 height 510
click at [716, 327] on button "Next" at bounding box center [706, 323] width 96 height 40
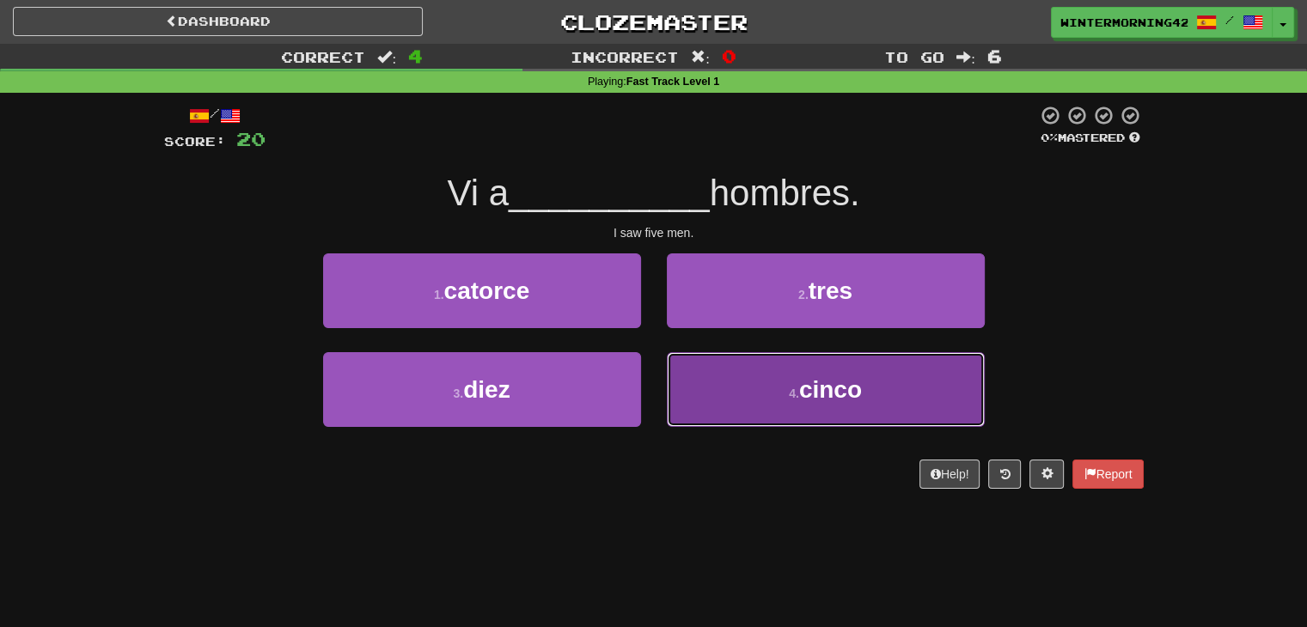
click at [743, 362] on button "4 . cinco" at bounding box center [826, 389] width 318 height 75
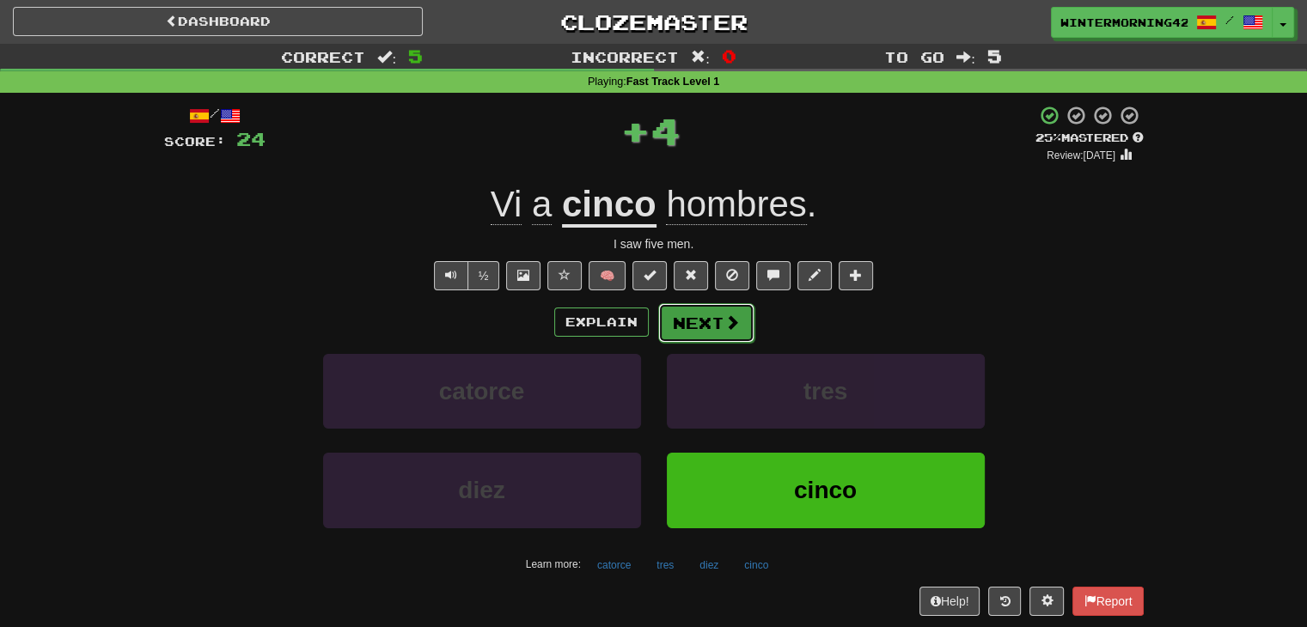
click at [709, 317] on button "Next" at bounding box center [706, 323] width 96 height 40
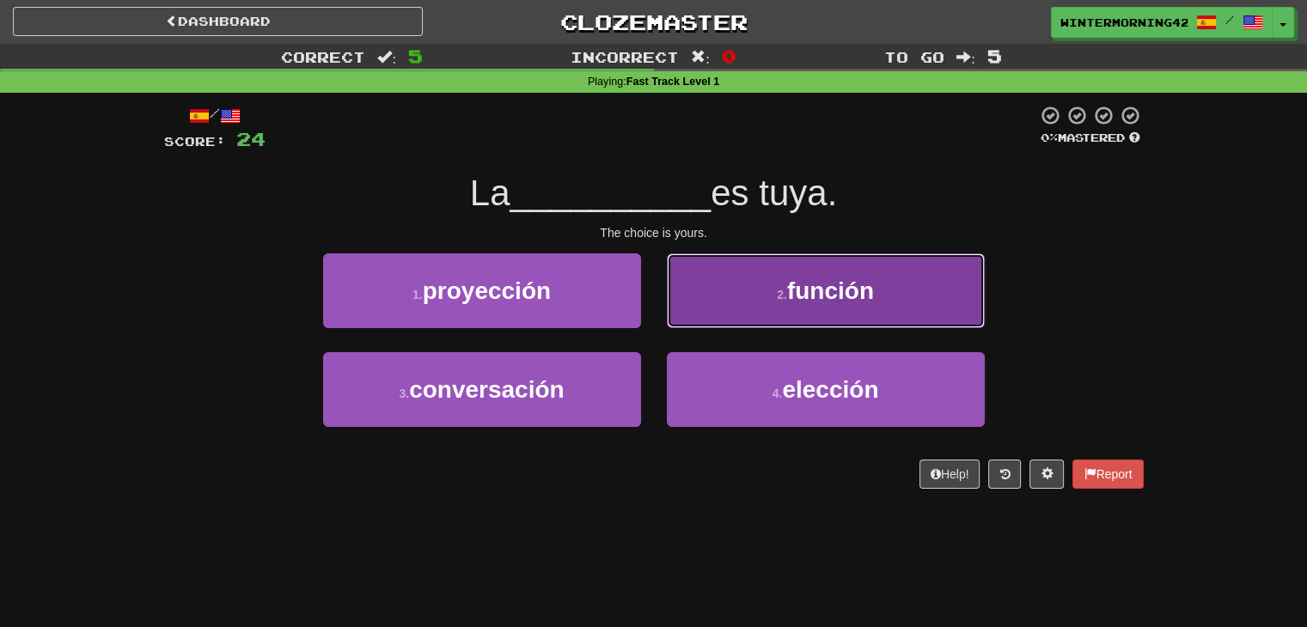
click at [772, 314] on button "2 . función" at bounding box center [826, 291] width 318 height 75
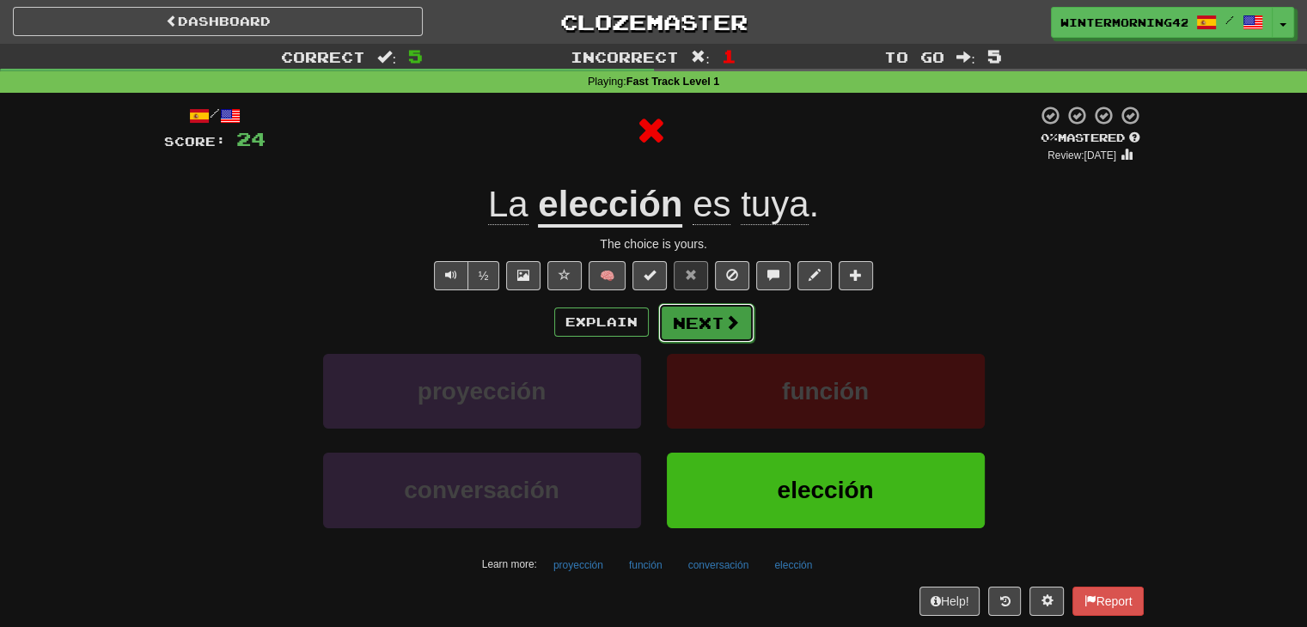
click at [724, 324] on span at bounding box center [731, 322] width 15 height 15
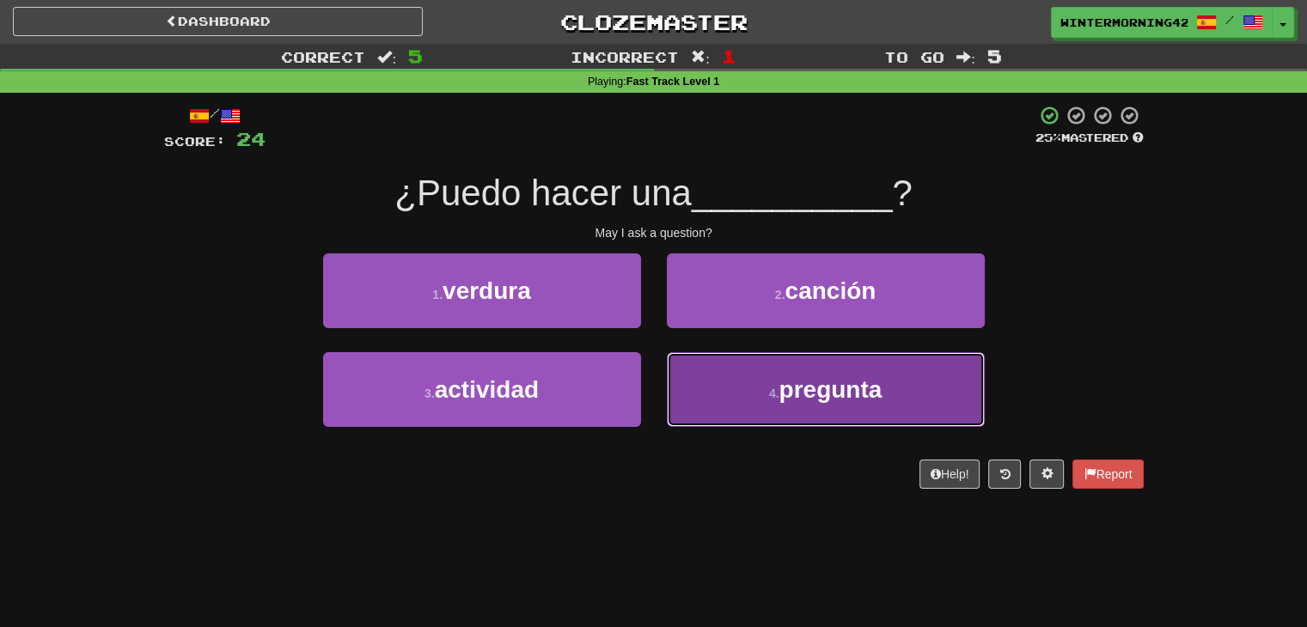
click at [739, 382] on button "4 . pregunta" at bounding box center [826, 389] width 318 height 75
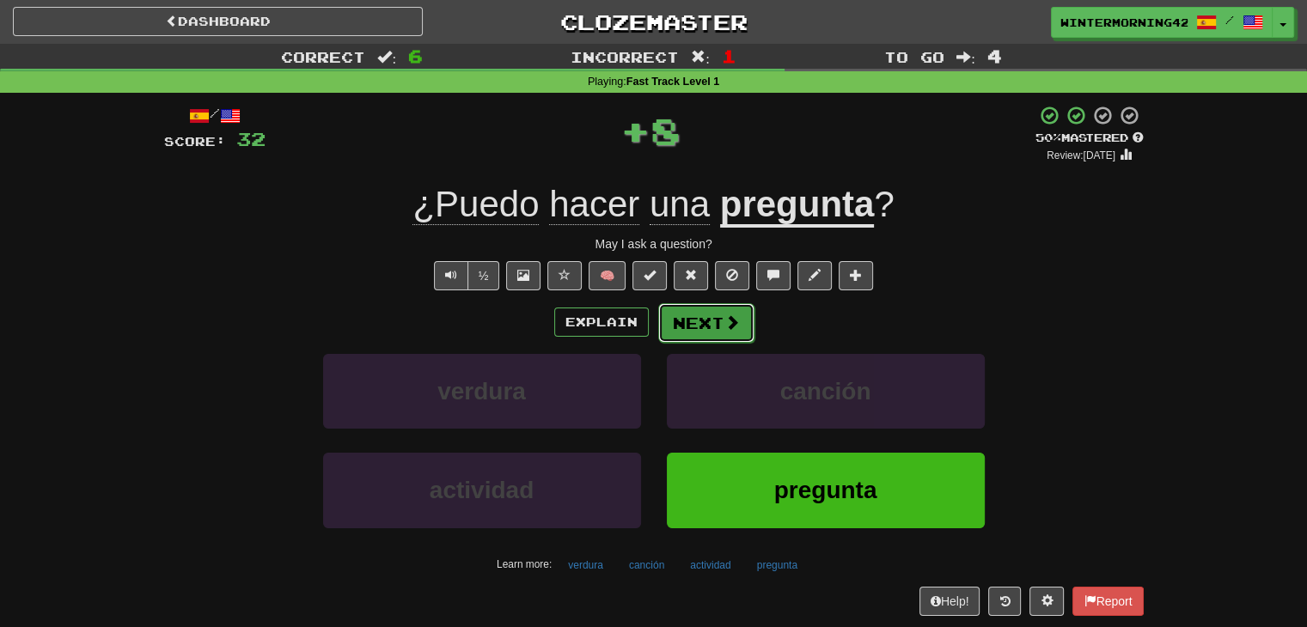
click at [700, 322] on button "Next" at bounding box center [706, 323] width 96 height 40
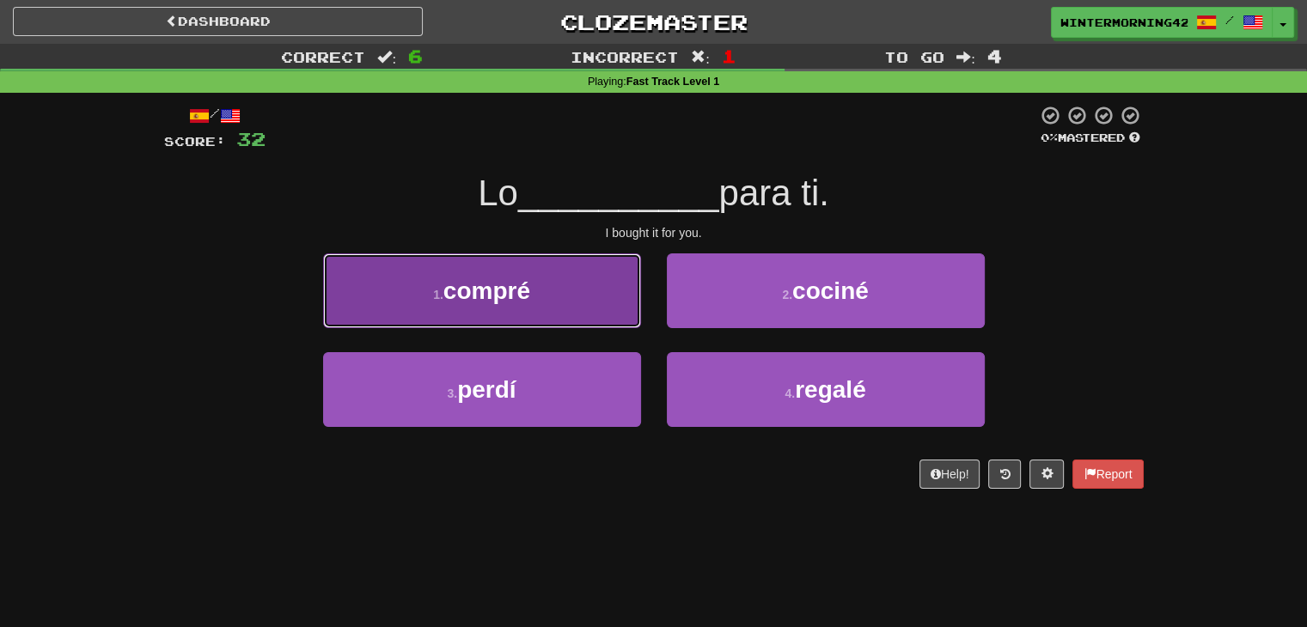
click at [580, 283] on button "1 . compré" at bounding box center [482, 291] width 318 height 75
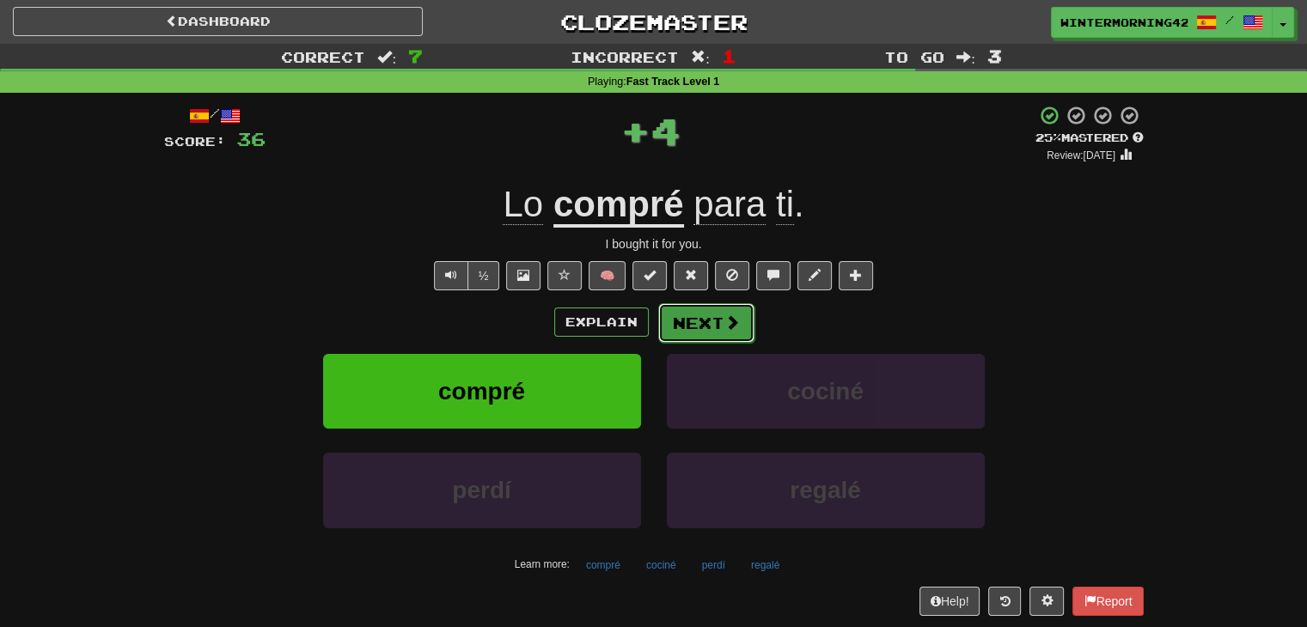
click at [728, 335] on button "Next" at bounding box center [706, 323] width 96 height 40
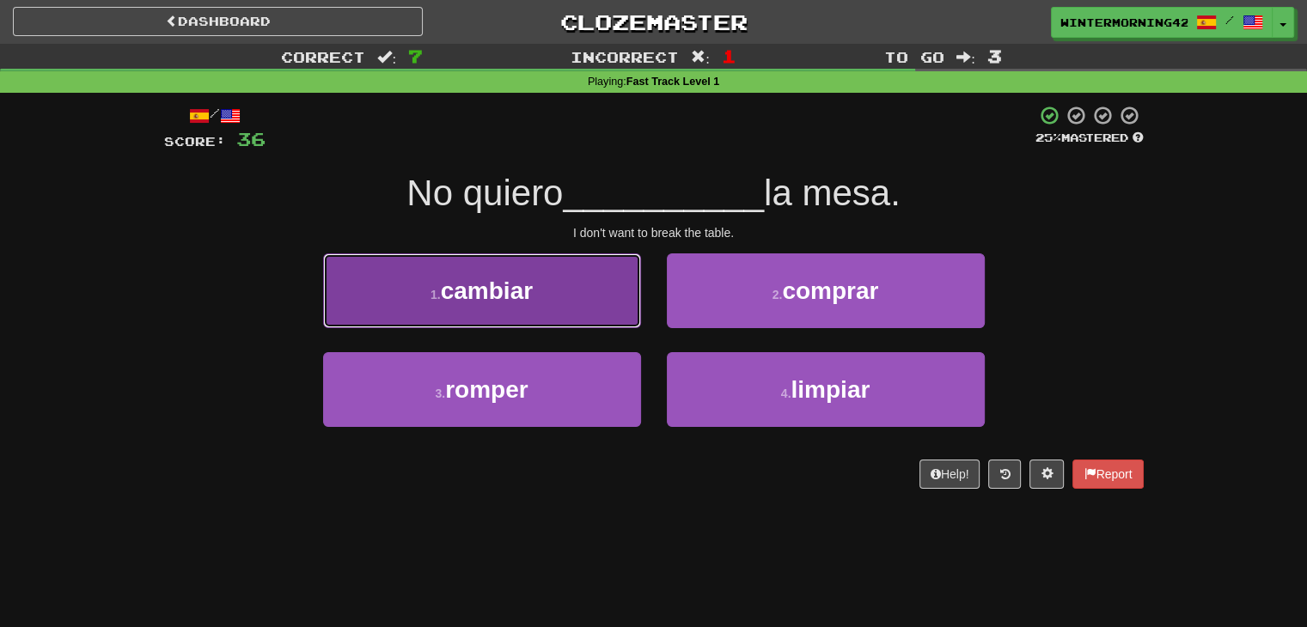
click at [608, 309] on button "1 . cambiar" at bounding box center [482, 291] width 318 height 75
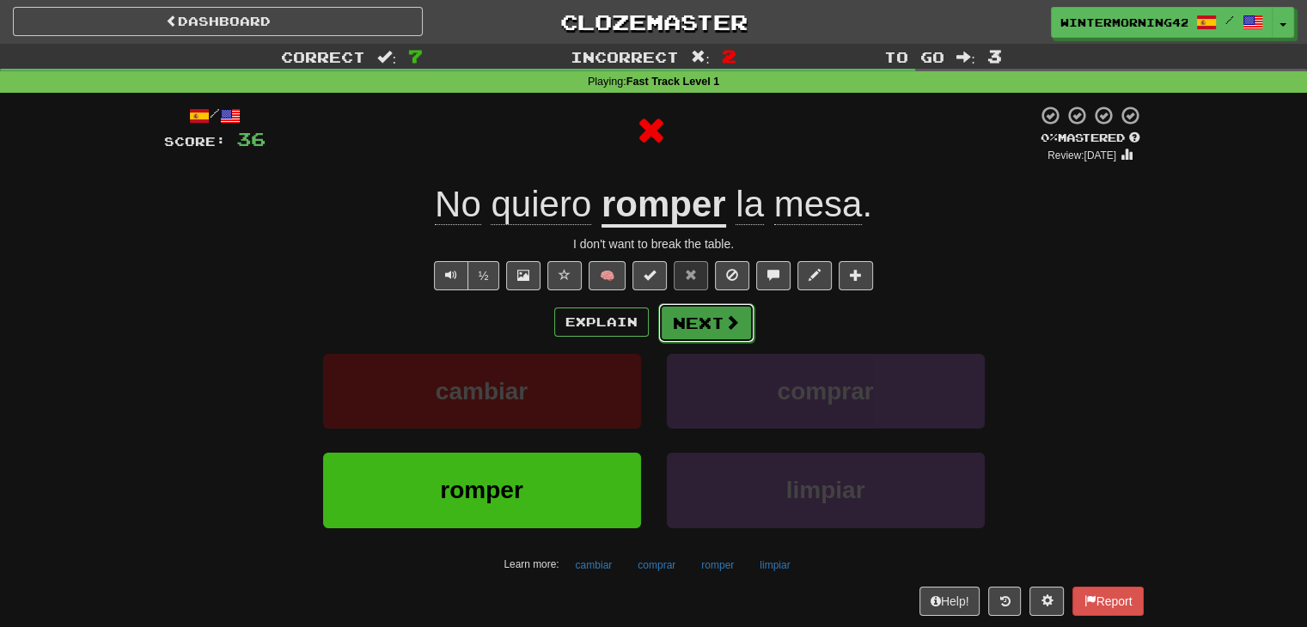
click at [705, 321] on button "Next" at bounding box center [706, 323] width 96 height 40
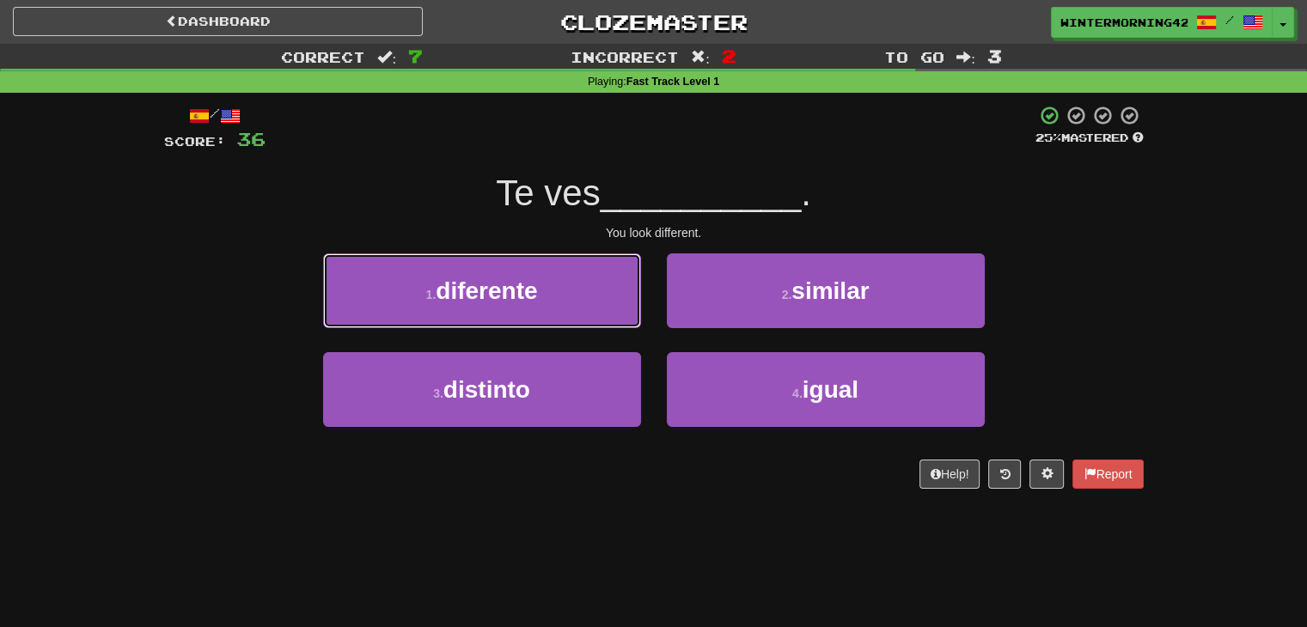
click at [565, 290] on button "1 . diferente" at bounding box center [482, 291] width 318 height 75
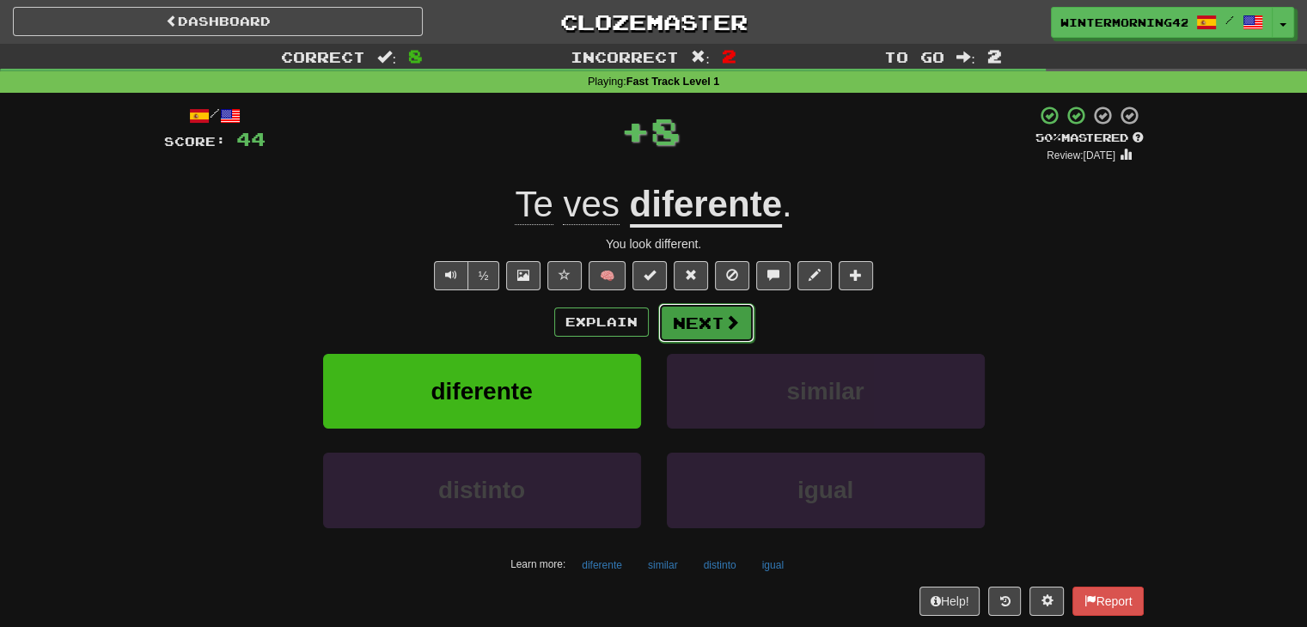
click at [729, 307] on button "Next" at bounding box center [706, 323] width 96 height 40
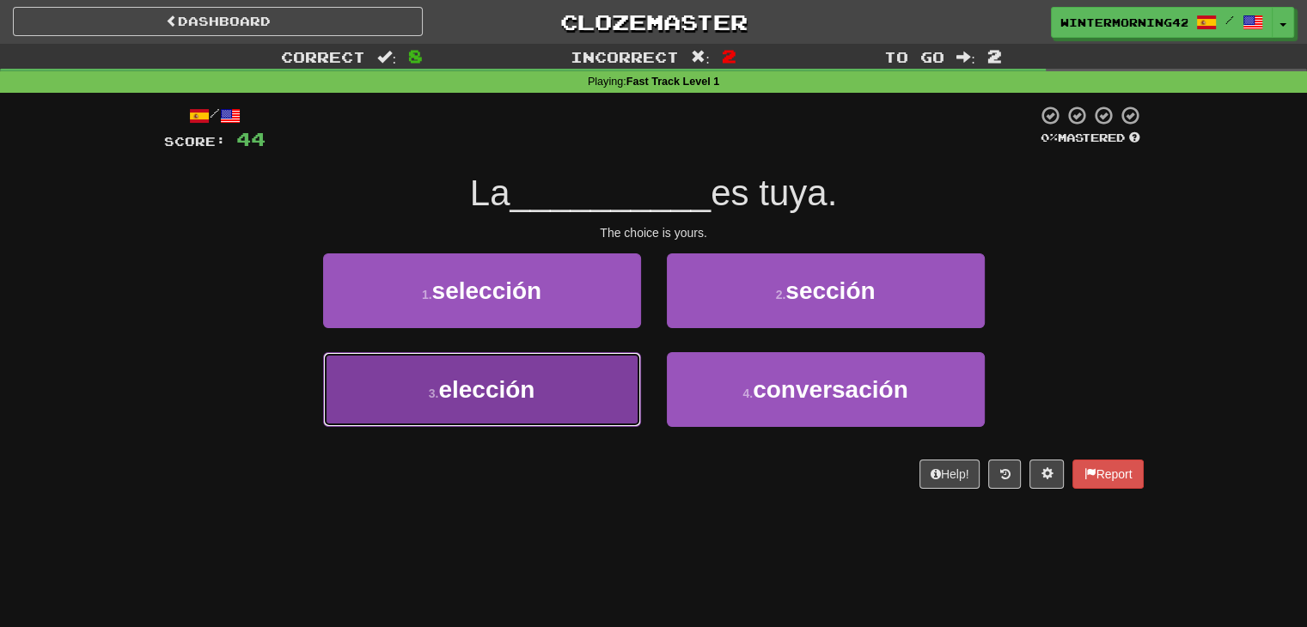
click at [582, 389] on button "3 . elección" at bounding box center [482, 389] width 318 height 75
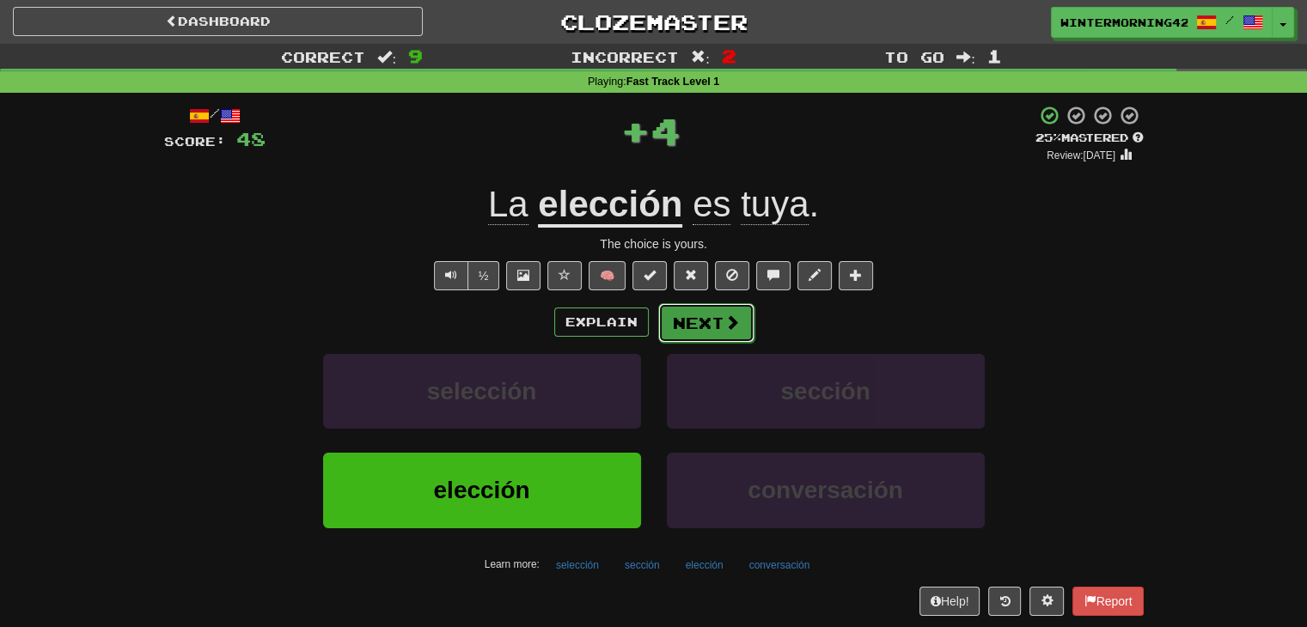
click at [701, 319] on button "Next" at bounding box center [706, 323] width 96 height 40
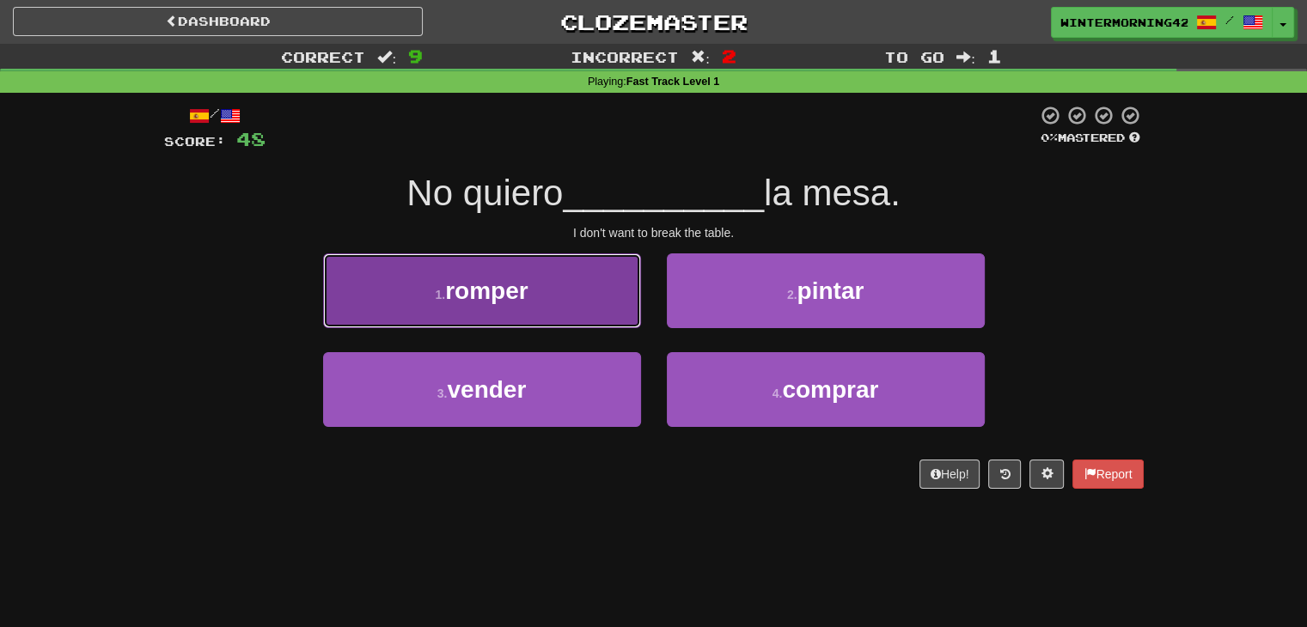
click at [599, 284] on button "1 . romper" at bounding box center [482, 291] width 318 height 75
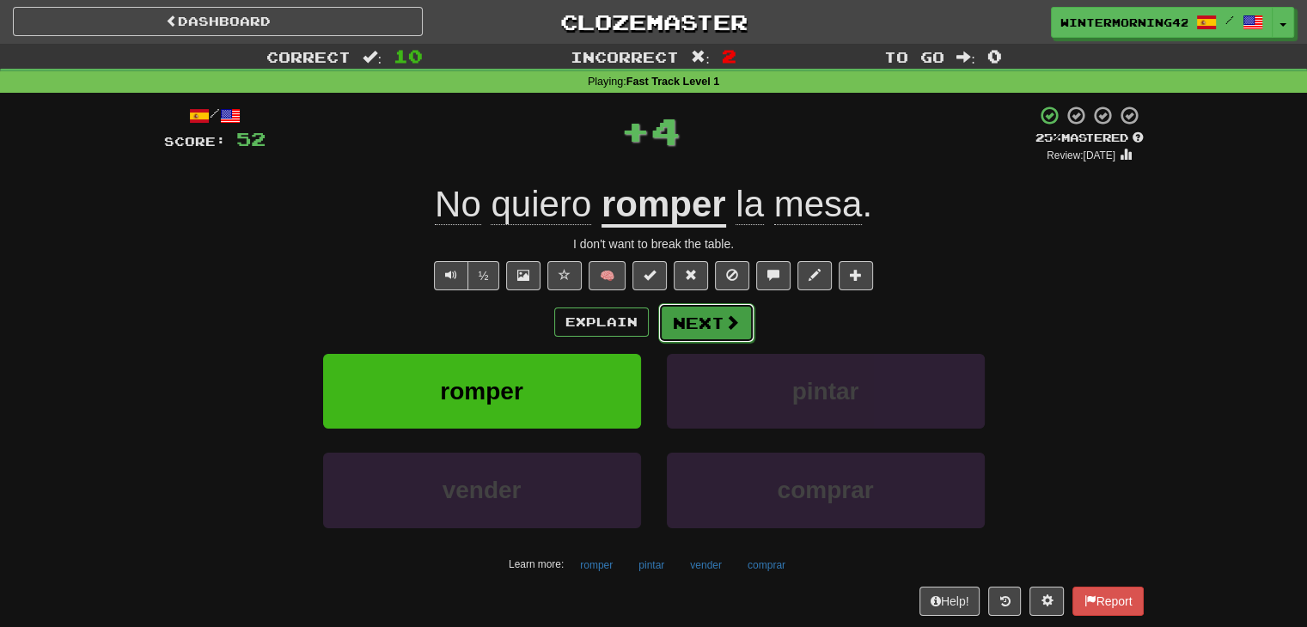
click at [717, 328] on button "Next" at bounding box center [706, 323] width 96 height 40
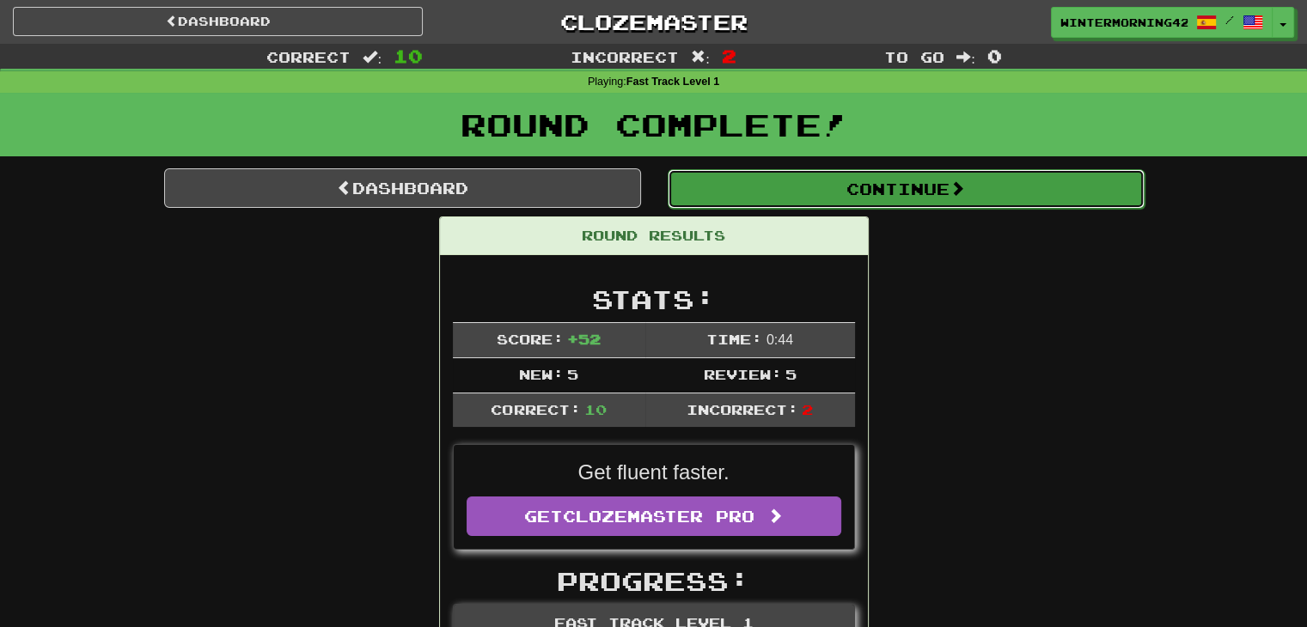
click at [816, 198] on button "Continue" at bounding box center [906, 189] width 477 height 40
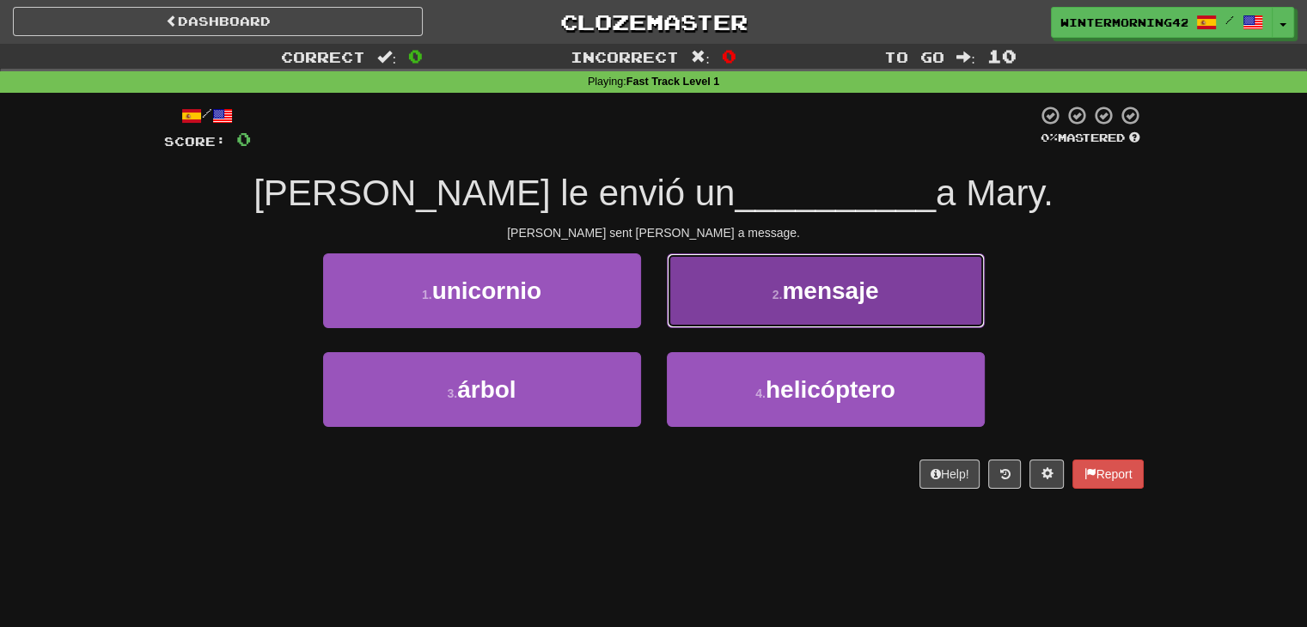
click at [801, 275] on button "2 . mensaje" at bounding box center [826, 291] width 318 height 75
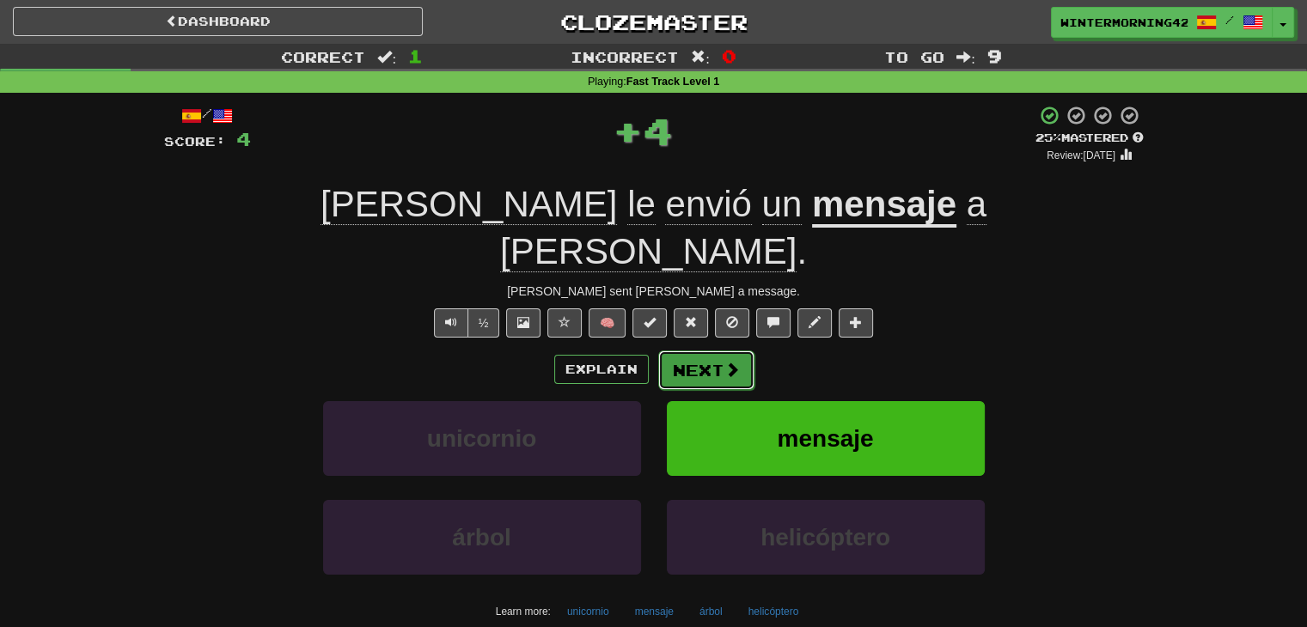
click at [675, 351] on button "Next" at bounding box center [706, 371] width 96 height 40
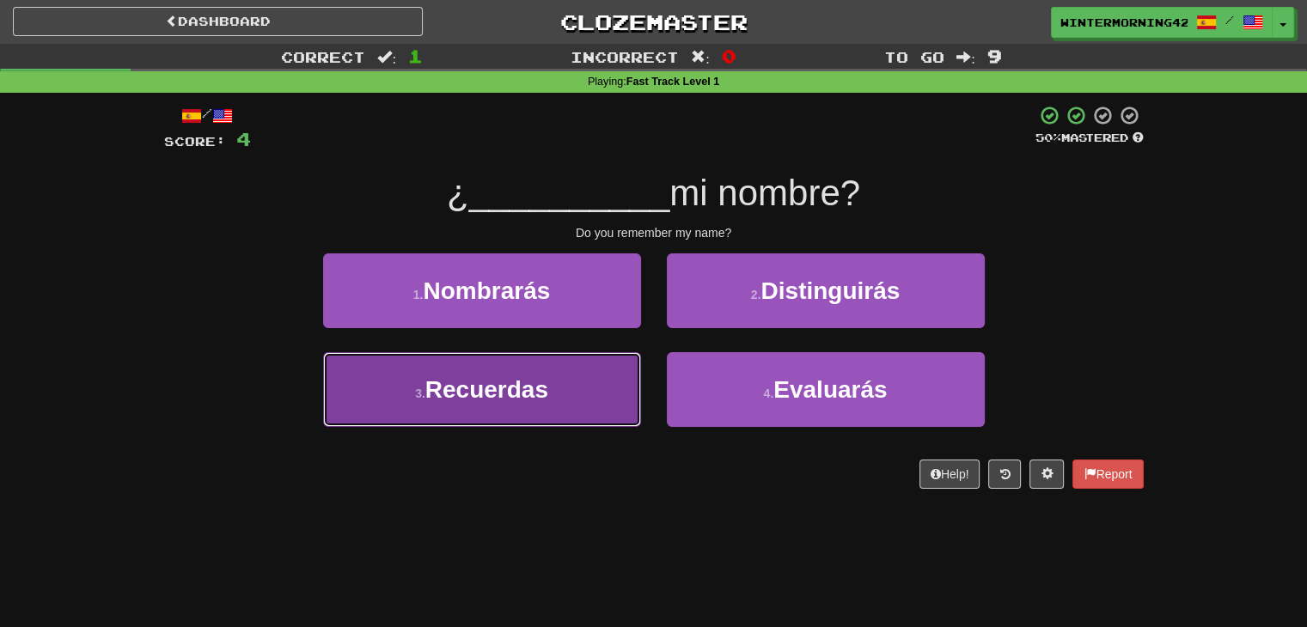
click at [548, 388] on span "Recuerdas" at bounding box center [486, 389] width 123 height 27
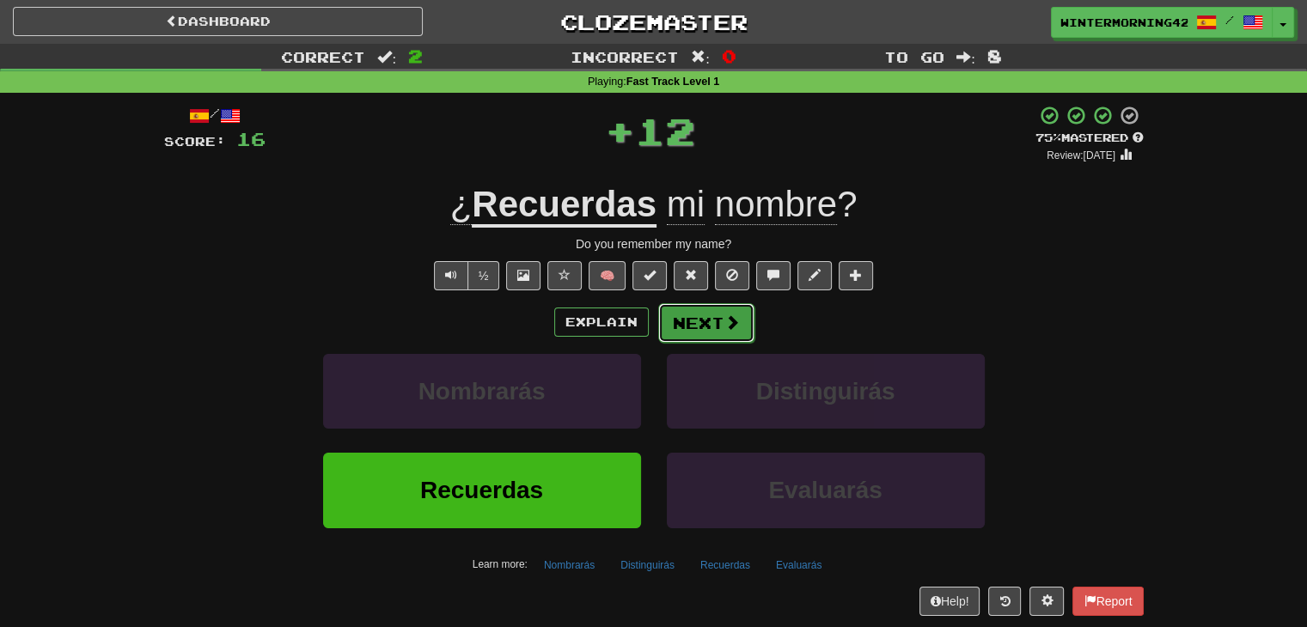
click at [716, 314] on button "Next" at bounding box center [706, 323] width 96 height 40
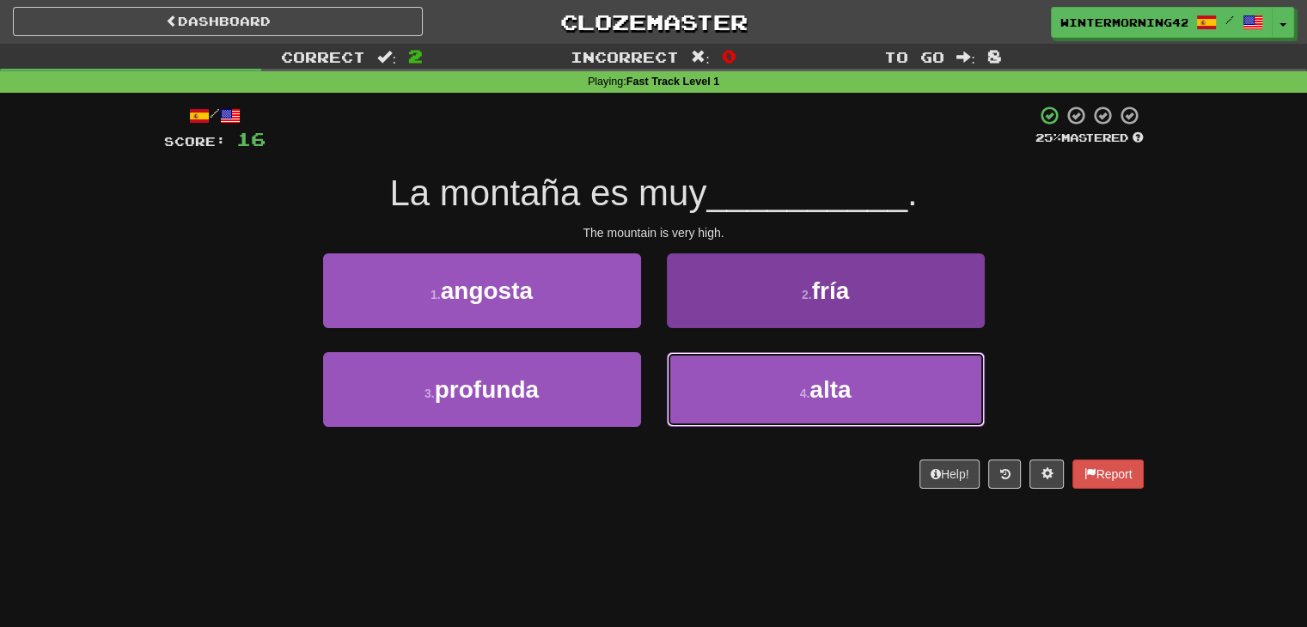
click at [729, 397] on button "4 . alta" at bounding box center [826, 389] width 318 height 75
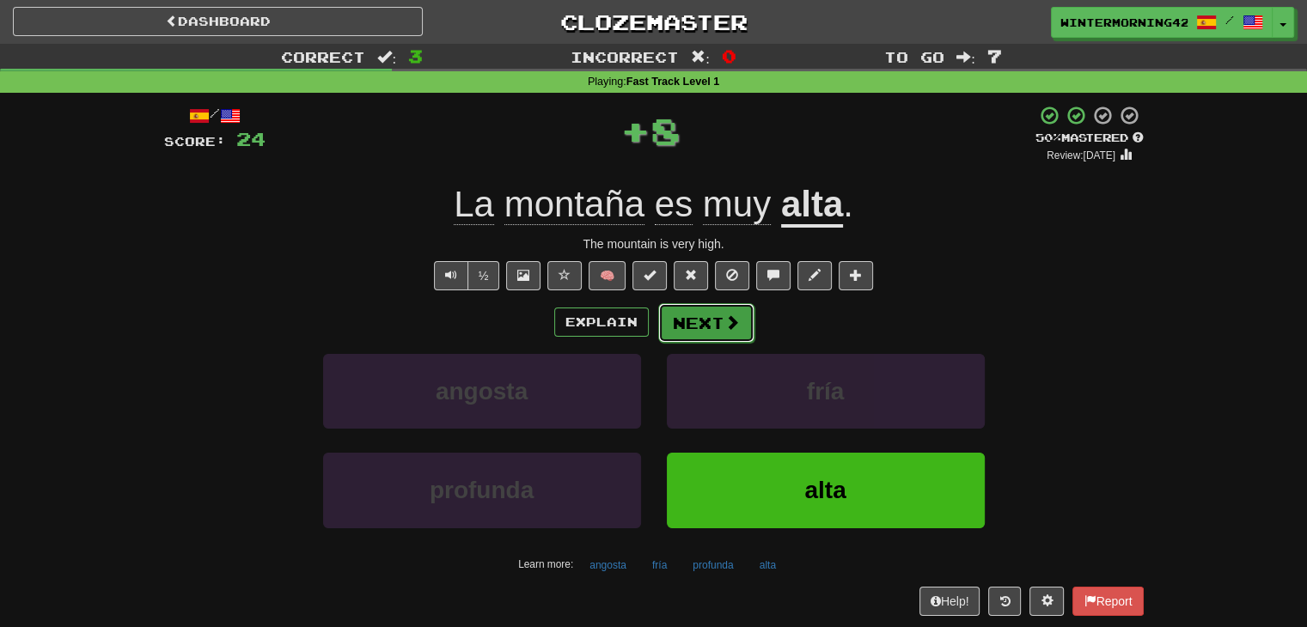
click at [684, 327] on button "Next" at bounding box center [706, 323] width 96 height 40
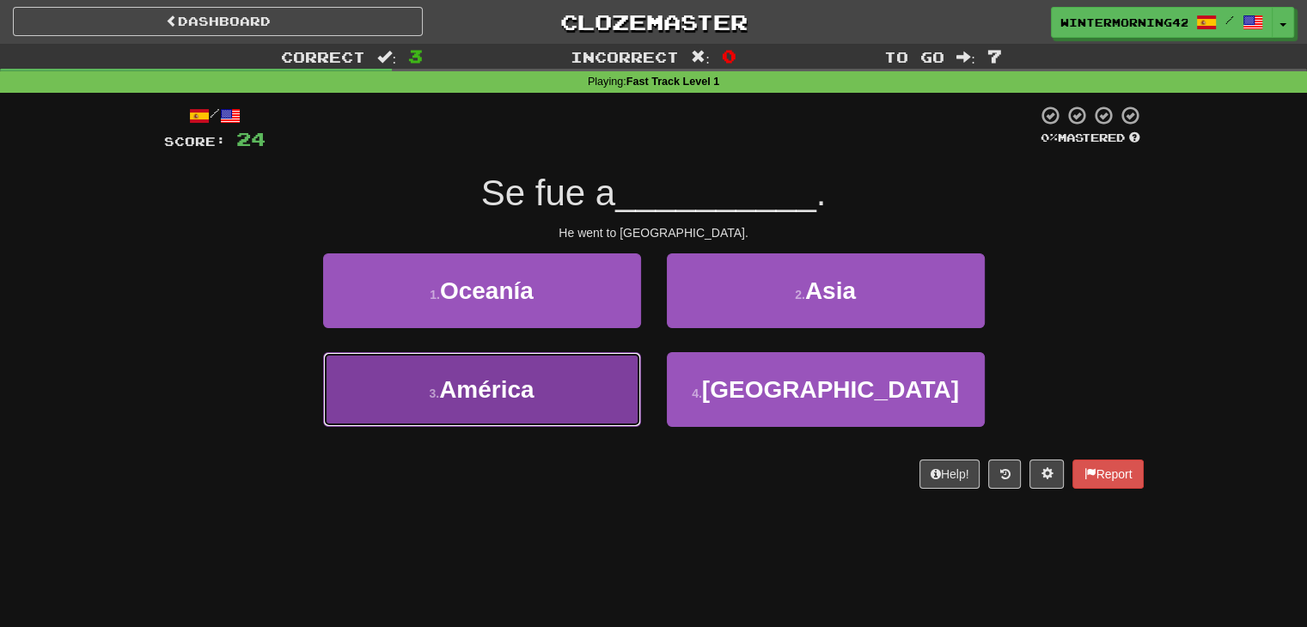
click at [586, 370] on button "3 . [GEOGRAPHIC_DATA]" at bounding box center [482, 389] width 318 height 75
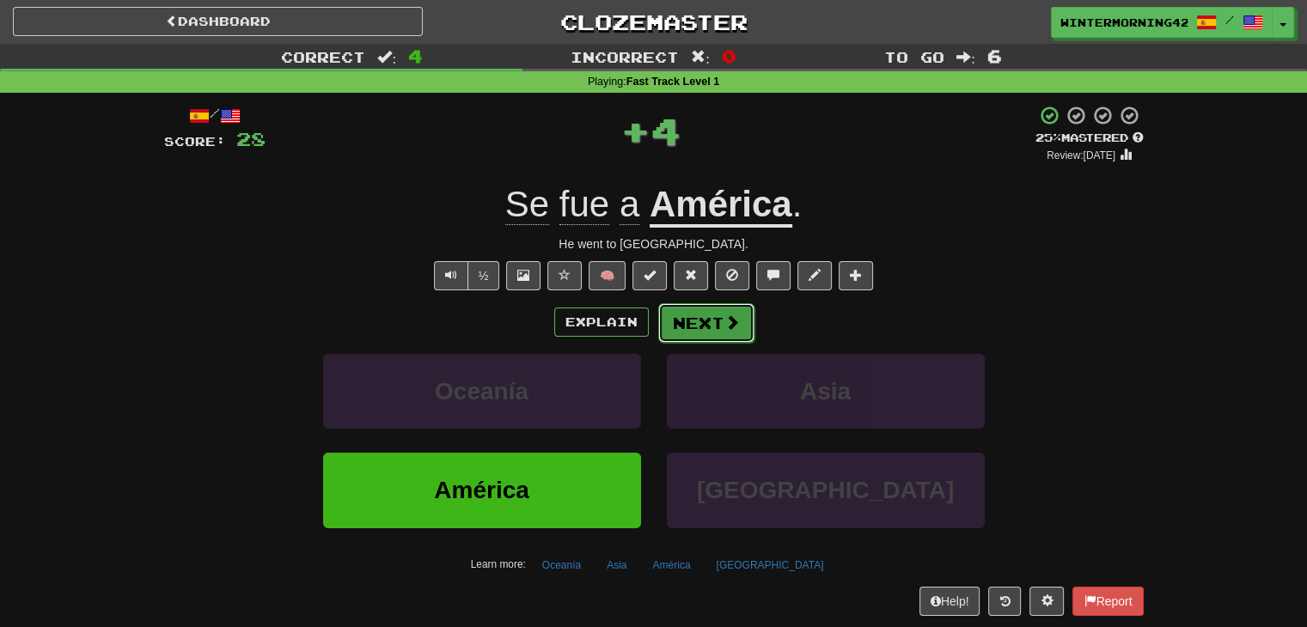
click at [684, 311] on button "Next" at bounding box center [706, 323] width 96 height 40
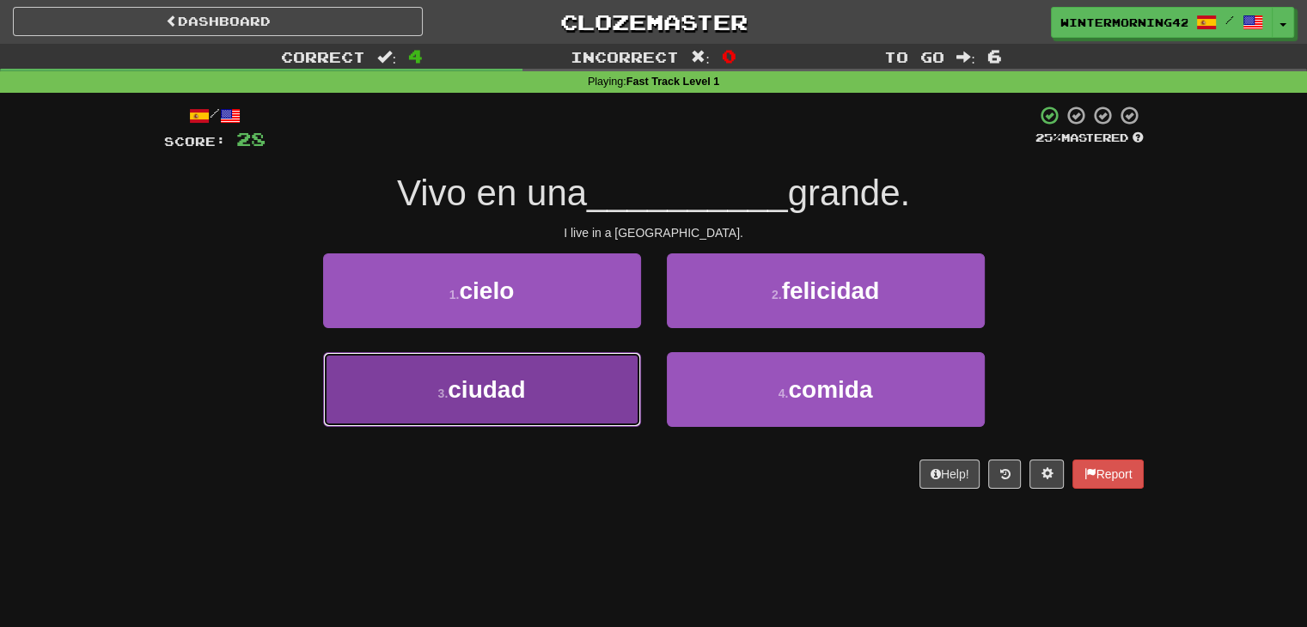
click at [602, 376] on button "3 . ciudad" at bounding box center [482, 389] width 318 height 75
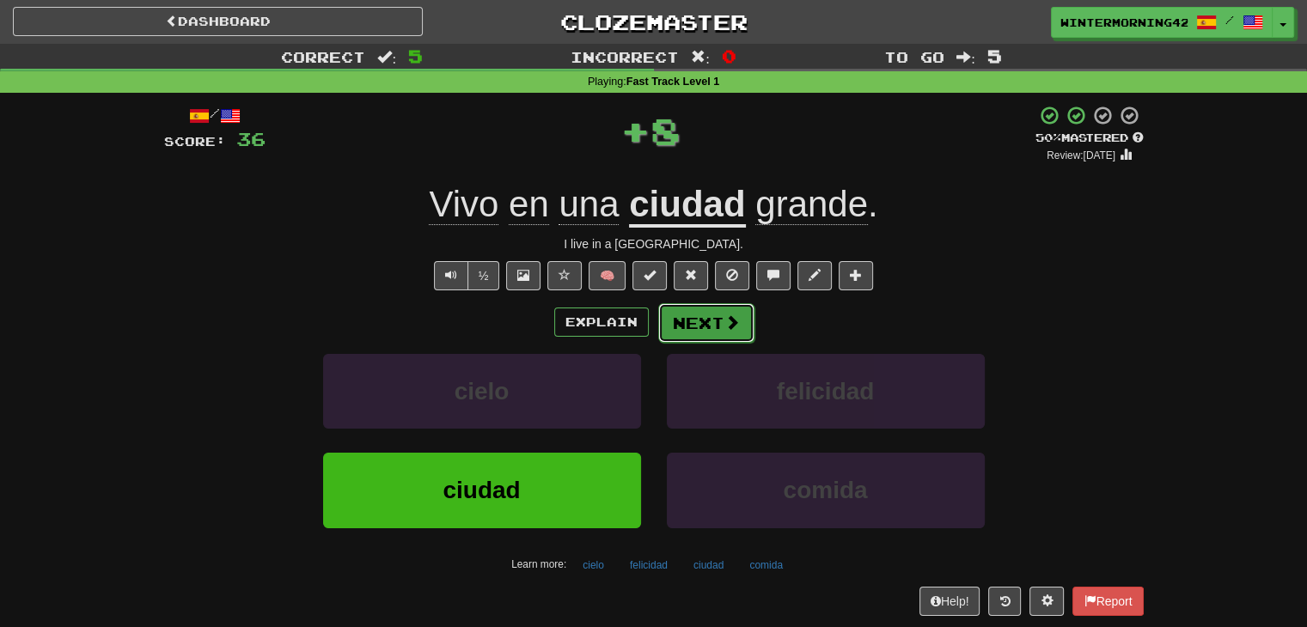
click at [690, 307] on button "Next" at bounding box center [706, 323] width 96 height 40
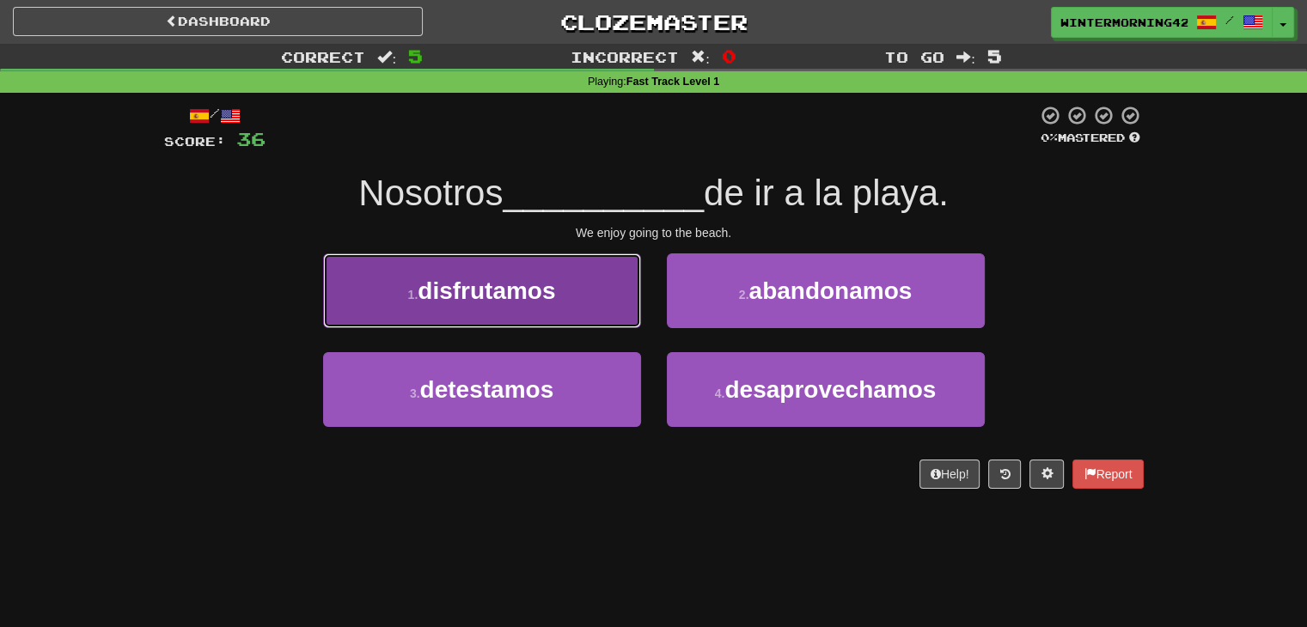
click at [578, 300] on button "1 . disfrutamos" at bounding box center [482, 291] width 318 height 75
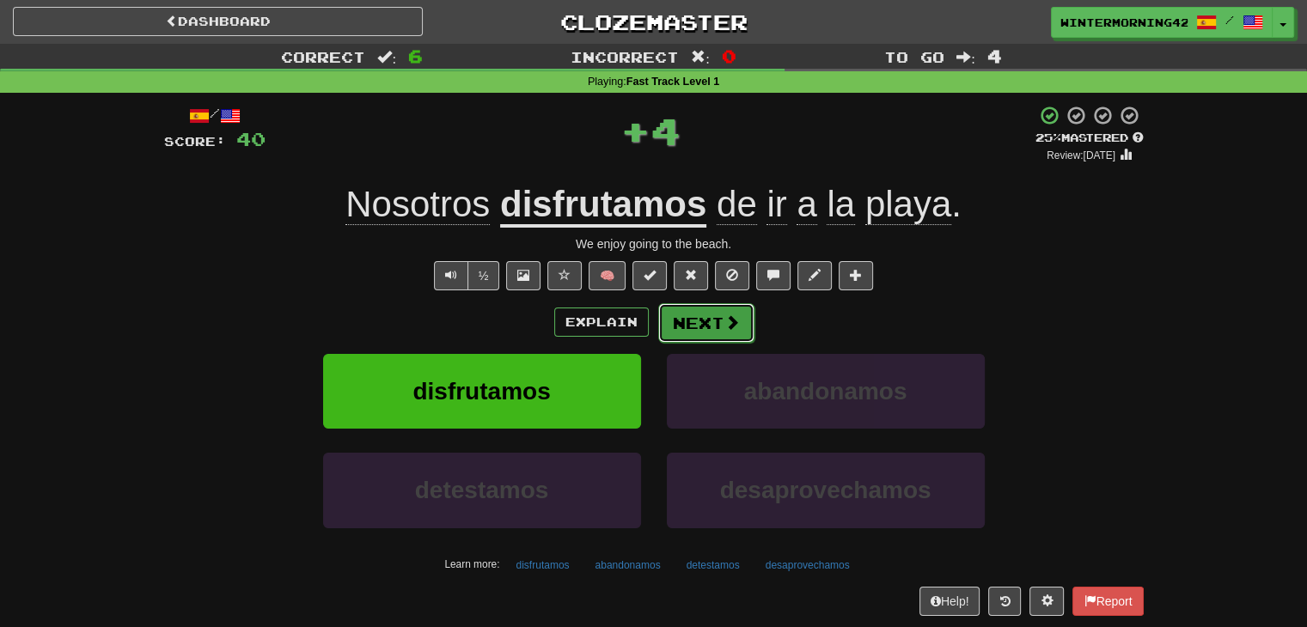
click at [709, 321] on button "Next" at bounding box center [706, 323] width 96 height 40
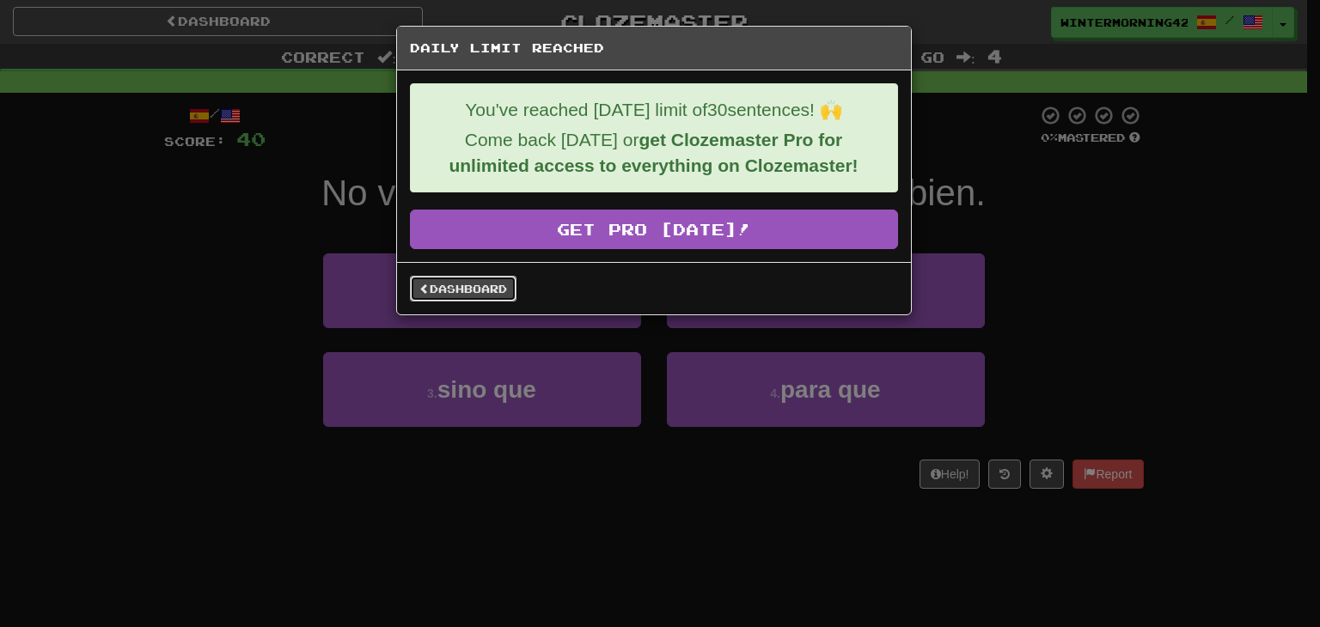
click at [509, 293] on link "Dashboard" at bounding box center [463, 289] width 107 height 26
